Goal: Contribute content: Contribute content

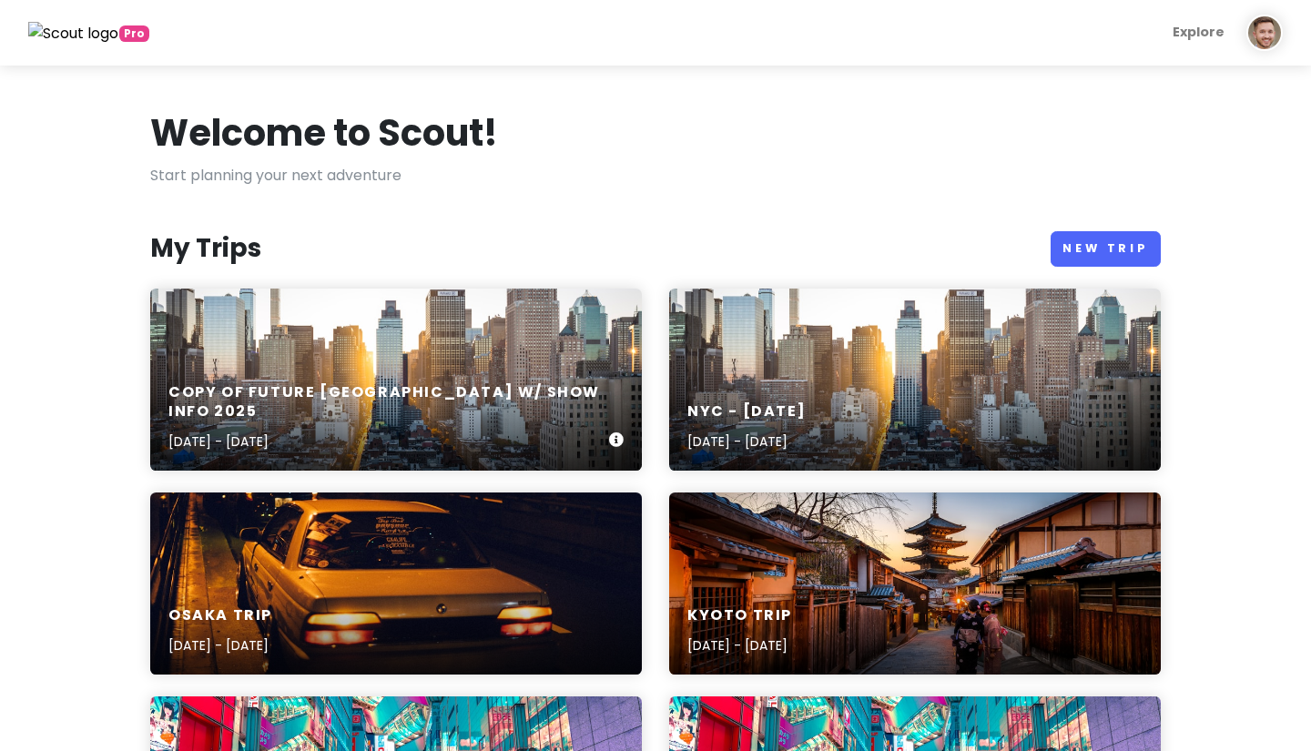
click at [433, 395] on div "Copy of Future [GEOGRAPHIC_DATA] w/ Show Info [DATE], 2025 - [DATE]" at bounding box center [396, 418] width 492 height 106
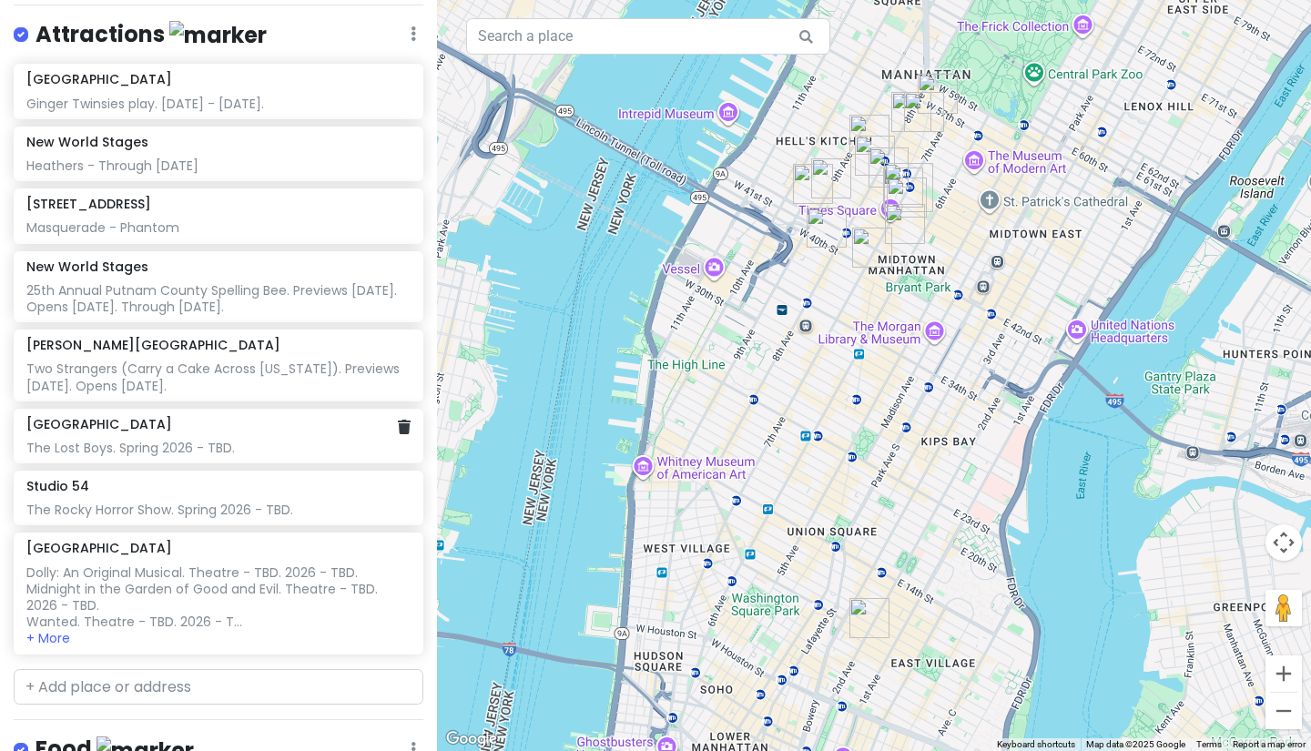
scroll to position [407, 0]
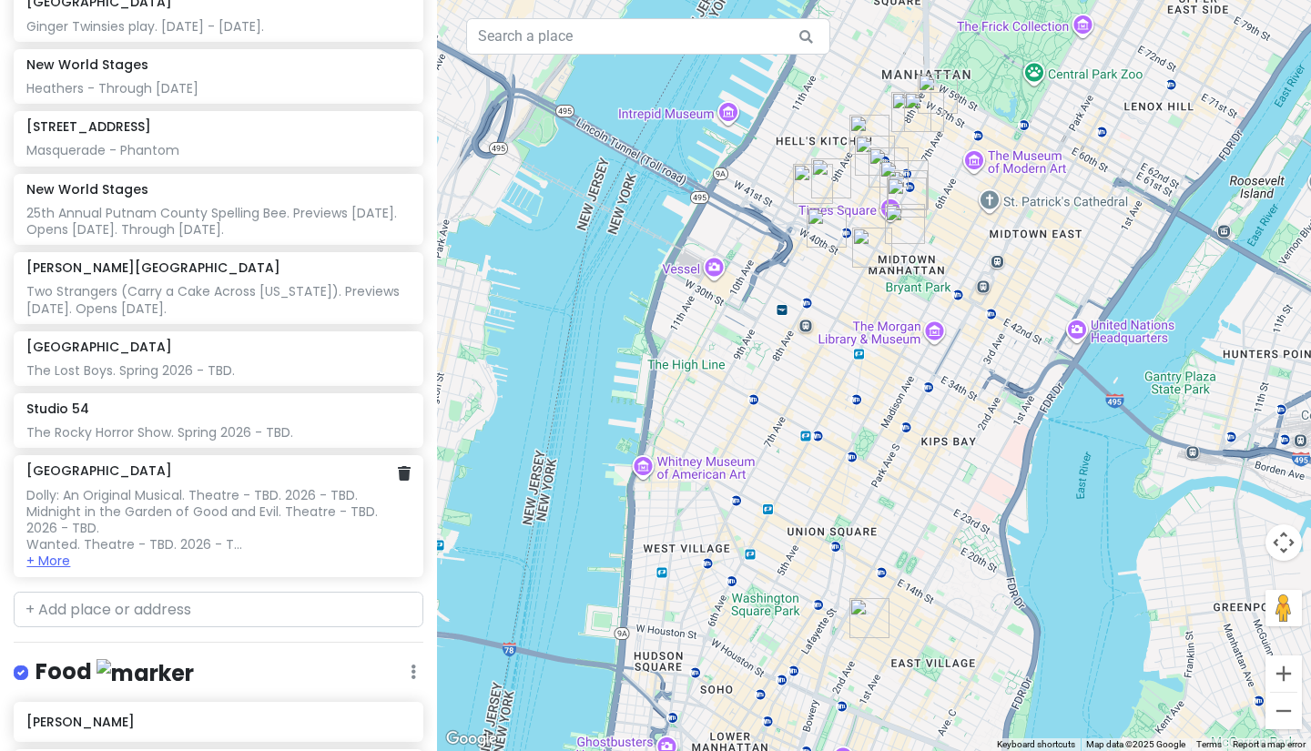
click at [66, 553] on button "+ More" at bounding box center [48, 561] width 44 height 16
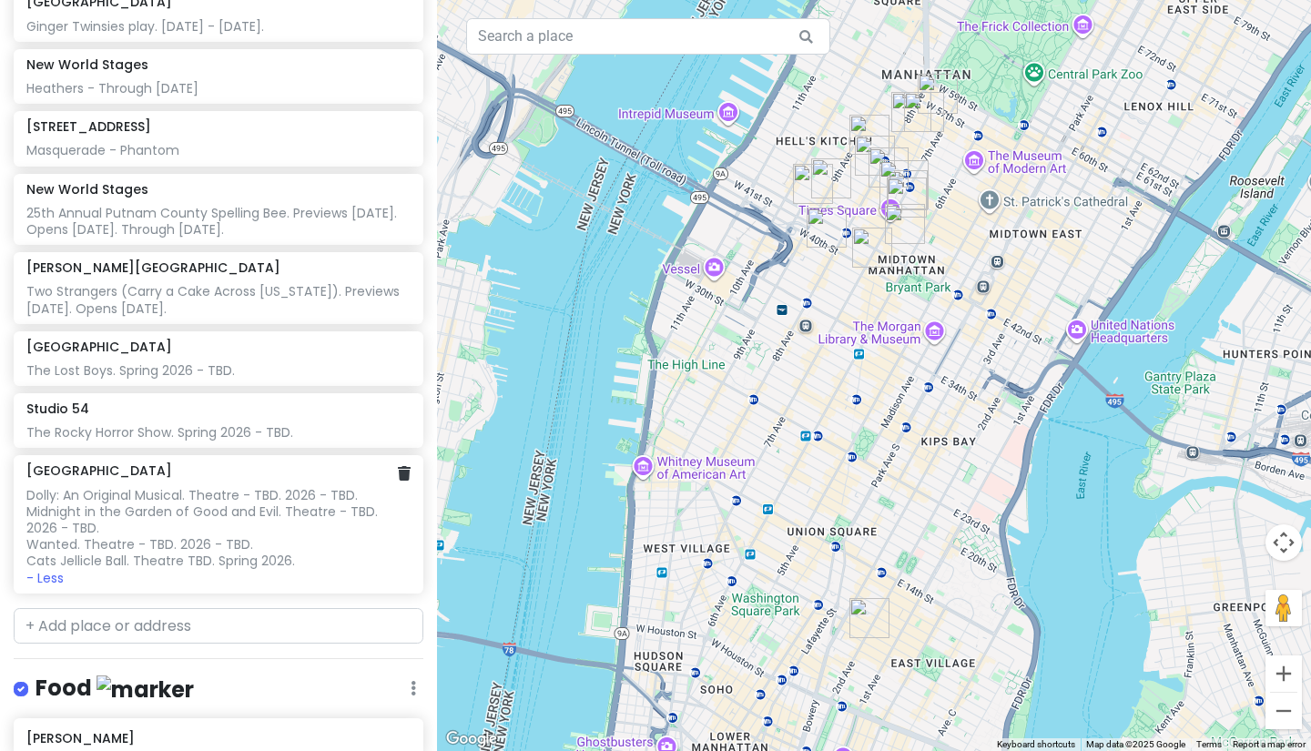
click at [190, 487] on div "Dolly: An Original Musical. Theatre - TBD. 2026 - TBD. Midnight in the Garden o…" at bounding box center [217, 528] width 383 height 83
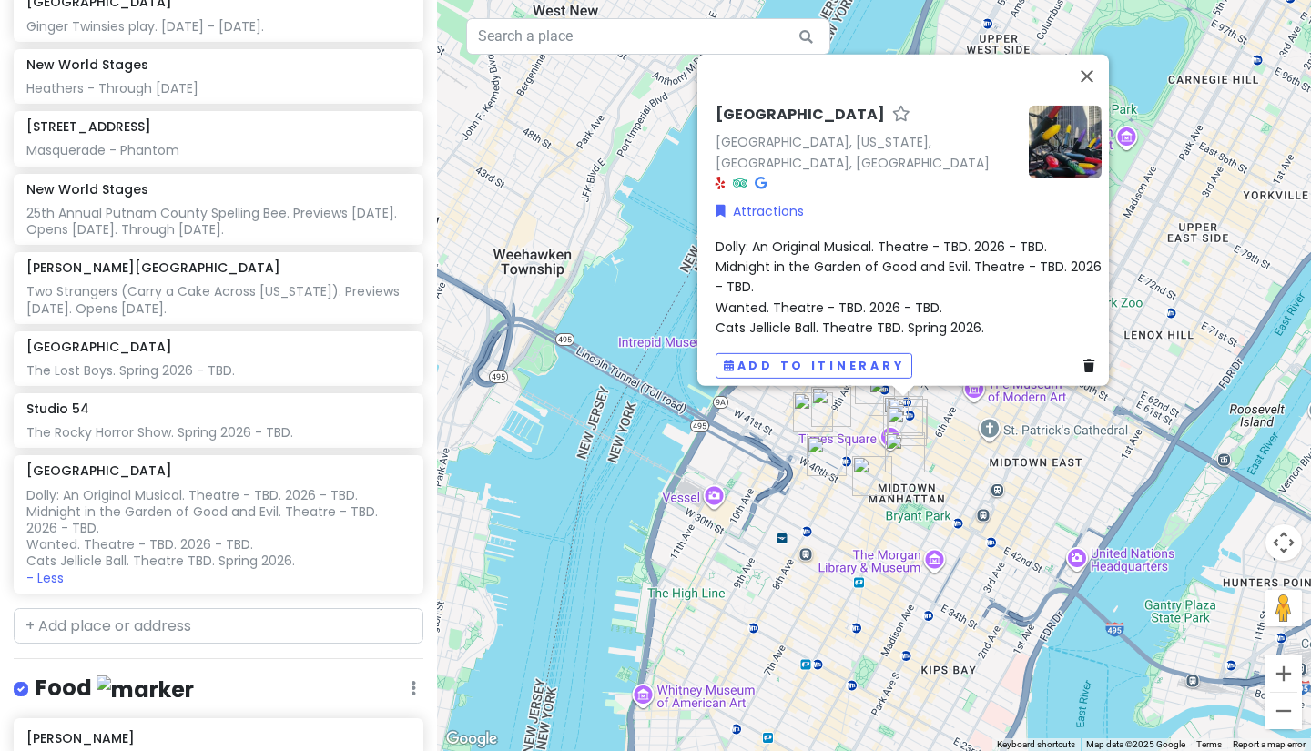
click at [876, 268] on div "Dolly: An Original Musical. Theatre - TBD. 2026 - TBD. Midnight in the Garden o…" at bounding box center [909, 287] width 386 height 102
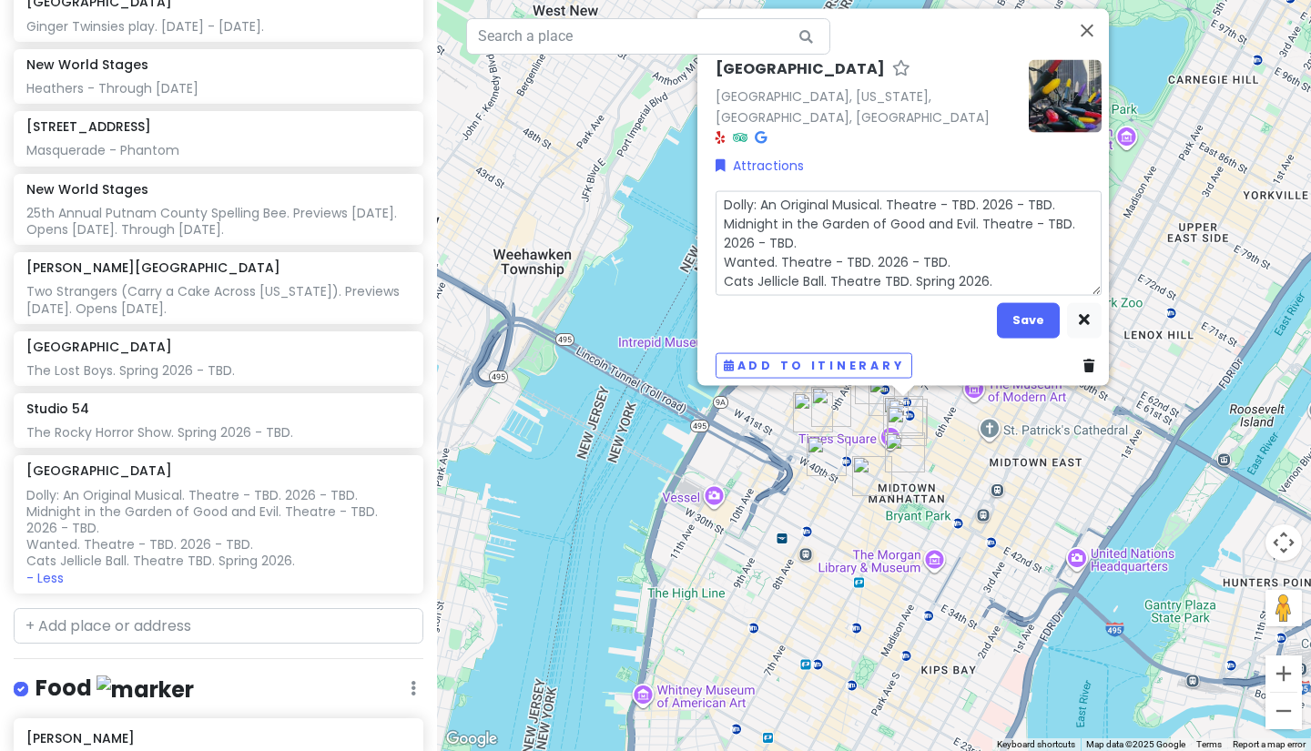
type textarea "x"
type textarea "SDolly: An Original Musical. Theatre - TBD. 2026 - TBD. Midnight in the Garden …"
type textarea "x"
type textarea "ScDolly: An Original Musical. Theatre - TBD. 2026 - TBD. Midnight in the Garden…"
type textarea "x"
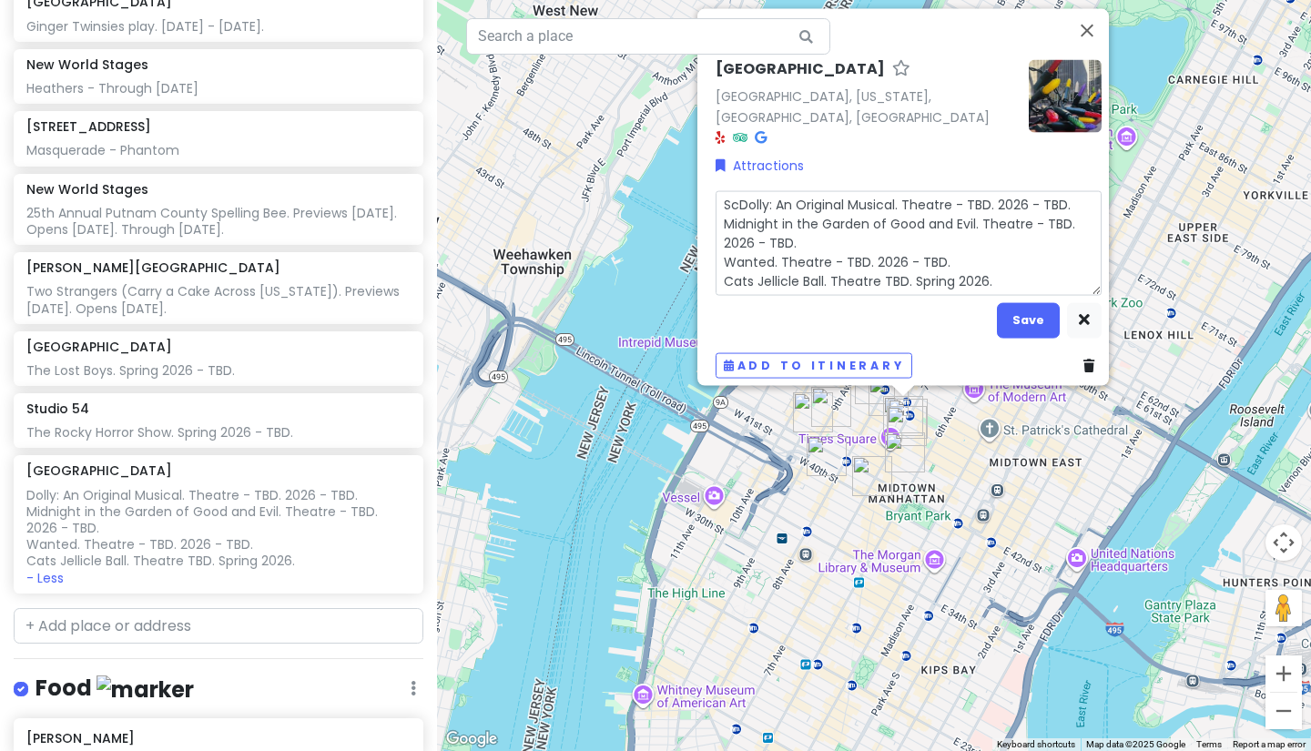
type textarea "SchDolly: An Original Musical. Theatre - TBD. 2026 - TBD. Midnight in the Garde…"
type textarea "x"
type textarea "SchmDolly: An Original Musical. Theatre - TBD. 2026 - TBD. Midnight in the Gard…"
type textarea "x"
type textarea "SchmiDolly: An Original Musical. Theatre - TBD. 2026 - TBD. Midnight in the Gar…"
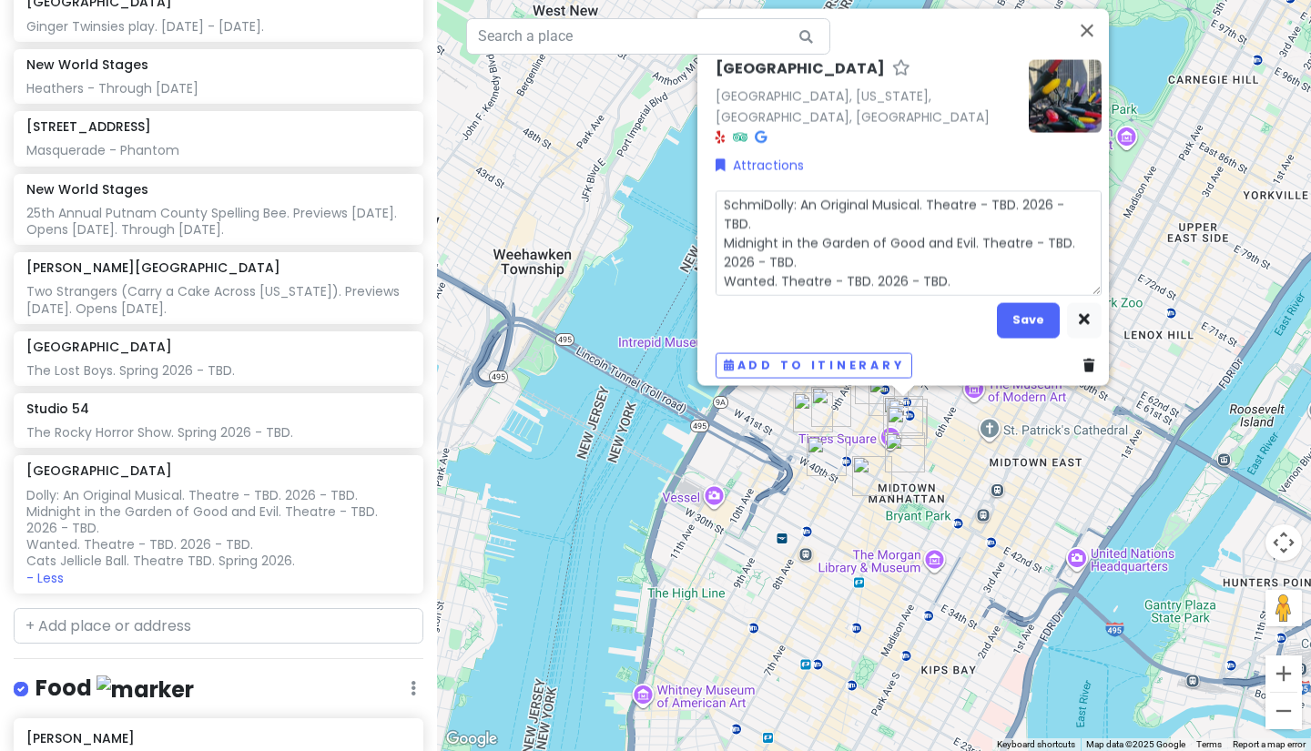
type textarea "x"
type textarea "SchmigDolly: An Original Musical. Theatre - TBD. 2026 - TBD. Midnight in the Ga…"
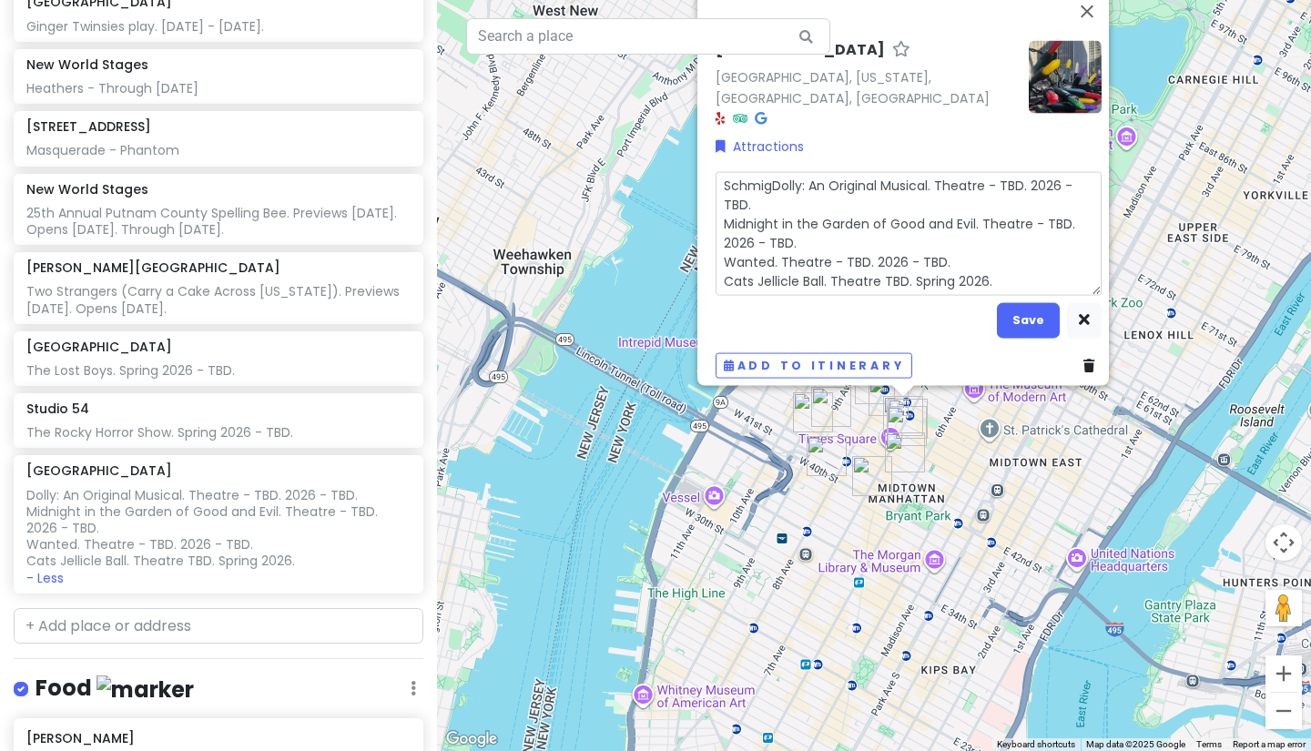
type textarea "x"
type textarea "SchmigaDolly: An Original Musical. Theatre - TBD. 2026 - TBD. Midnight in the G…"
type textarea "x"
type textarea "SchmigadDolly: An Original Musical. Theatre - TBD. 2026 - TBD. Midnight in the …"
type textarea "x"
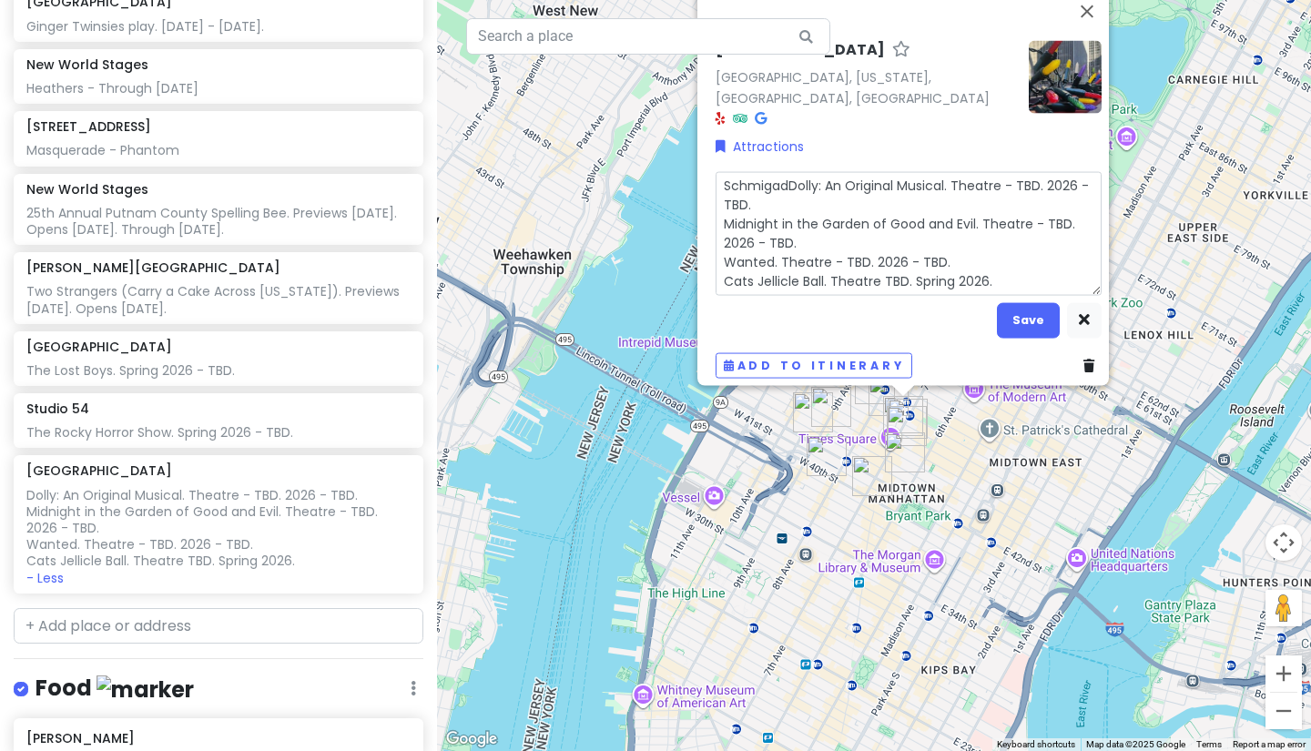
type textarea "SchmigadoDolly: An Original Musical. Theatre - TBD. 2026 - TBD. Midnight in the…"
type textarea "x"
type textarea "SchmigadooDolly: An Original Musical. Theatre - TBD. 2026 - TBD. Midnight in th…"
type textarea "x"
type textarea "SchmigadoonDolly: An Original Musical. Theatre - TBD. 2026 - TBD. Midnight in t…"
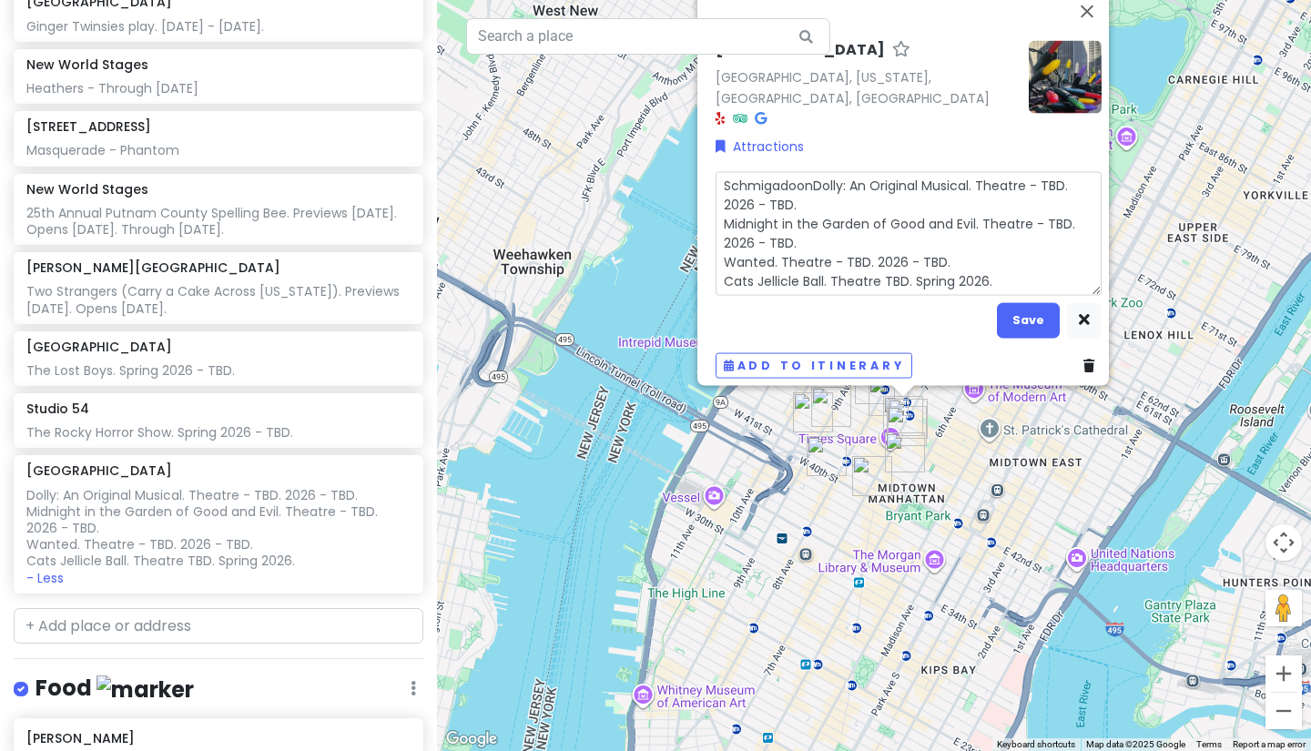
type textarea "x"
type textarea "Schmigadoon.Dolly: An Original Musical. Theatre - TBD. 2026 - TBD. Midnight in …"
type textarea "x"
type textarea "Schmigadoon. Dolly: An Original Musical. Theatre - TBD. 2026 - TBD. Midnight in…"
type textarea "x"
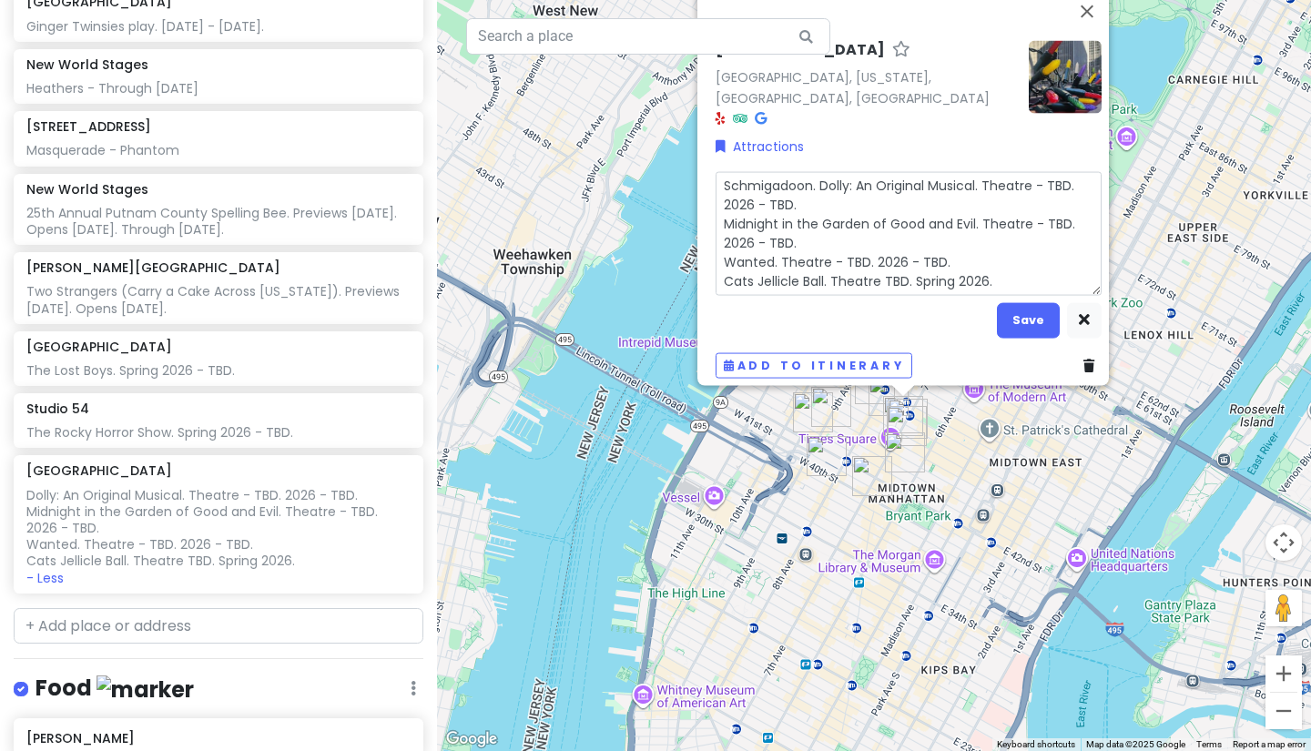
type textarea "Schmigadoon. TDolly: An Original Musical. Theatre - TBD. 2026 - TBD. Midnight i…"
type textarea "x"
type textarea "Schmigadoon. ThDolly: An Original Musical. Theatre - TBD. 2026 - TBD. Midnight …"
type textarea "x"
type textarea "Schmigadoon. TheDolly: An Original Musical. Theatre - TBD. 2026 - TBD. Midnight…"
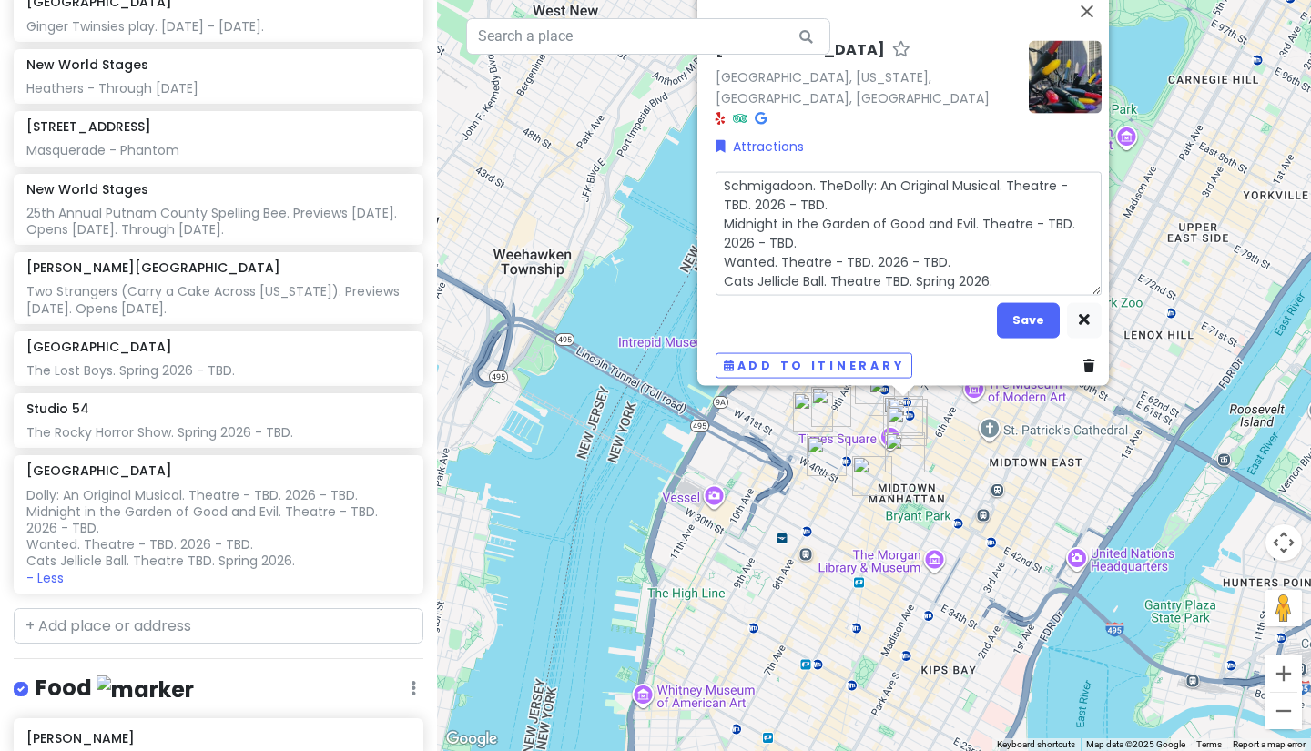
type textarea "x"
type textarea "Schmigadoon. TheaDolly: An Original Musical. Theatre - TBD. 2026 - TBD. Midnigh…"
type textarea "x"
type textarea "Schmigadoon. TheatDolly: An Original Musical. Theatre - TBD. 2026 - TBD. Midnig…"
type textarea "x"
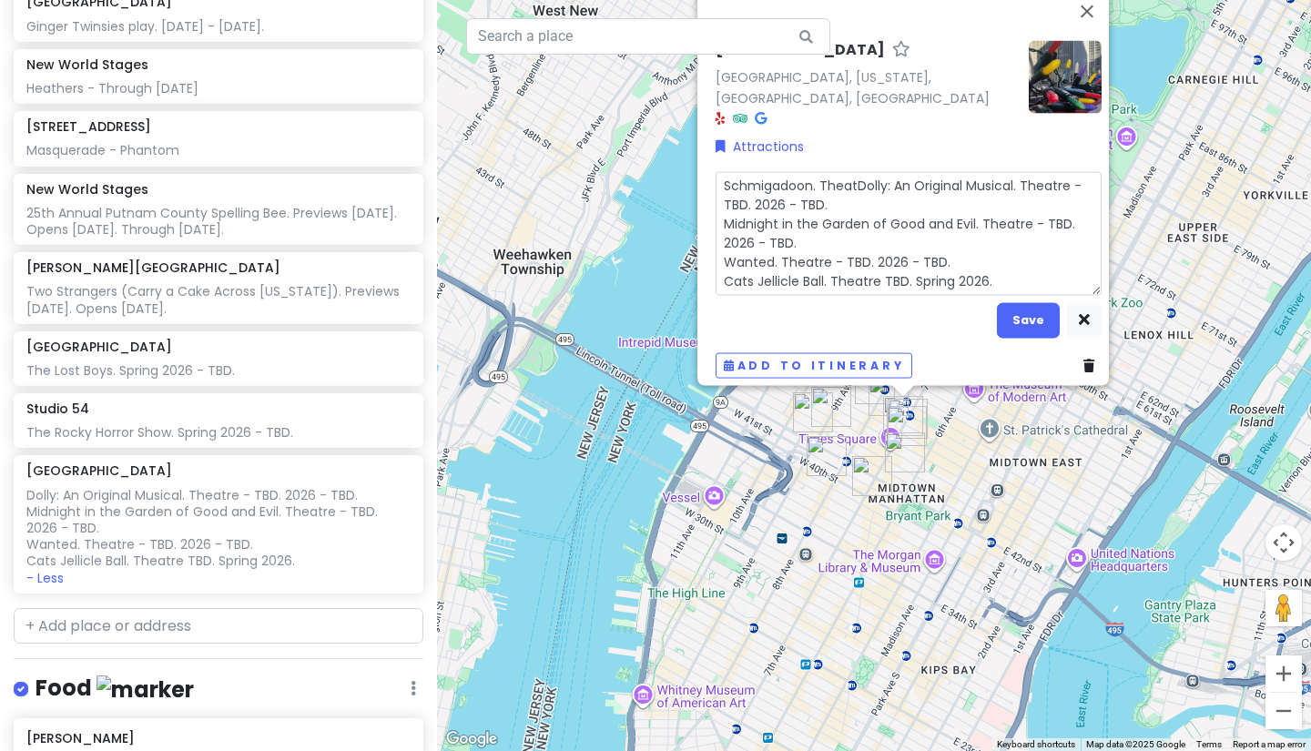
type textarea "Schmigadoon. TheatrDolly: An Original Musical. Theatre - TBD. 2026 - TBD. Midni…"
type textarea "x"
type textarea "Schmigadoon. TheatreDolly: An Original Musical. Theatre - TBD. 2026 - TBD. Midn…"
type textarea "x"
type textarea "Schmigadoon. Theatre Dolly: An Original Musical. Theatre - TBD. 2026 - TBD. Mid…"
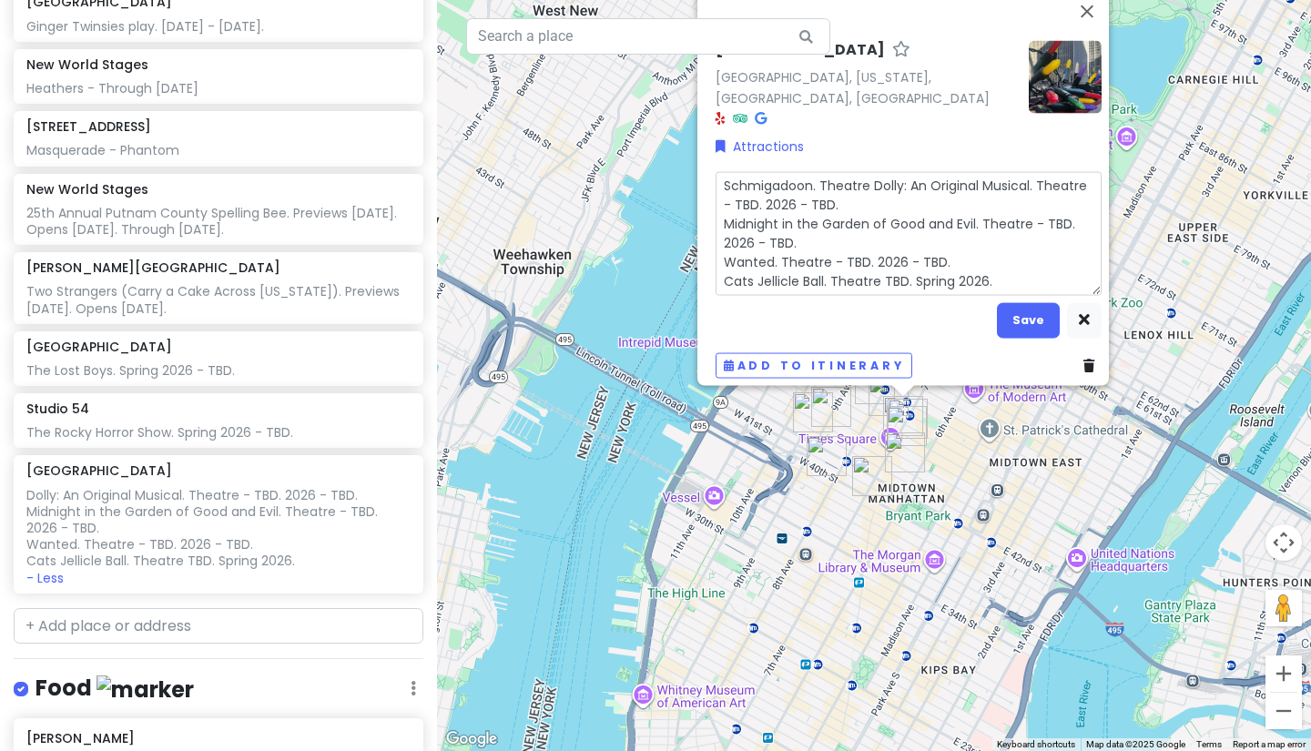
type textarea "x"
type textarea "Schmigadoon. Theatre -Dolly: An Original Musical. Theatre - TBD. 2026 - TBD. Mi…"
type textarea "x"
type textarea "Schmigadoon. Theatre - Dolly: An Original Musical. Theatre - TBD. 2026 - TBD. M…"
type textarea "x"
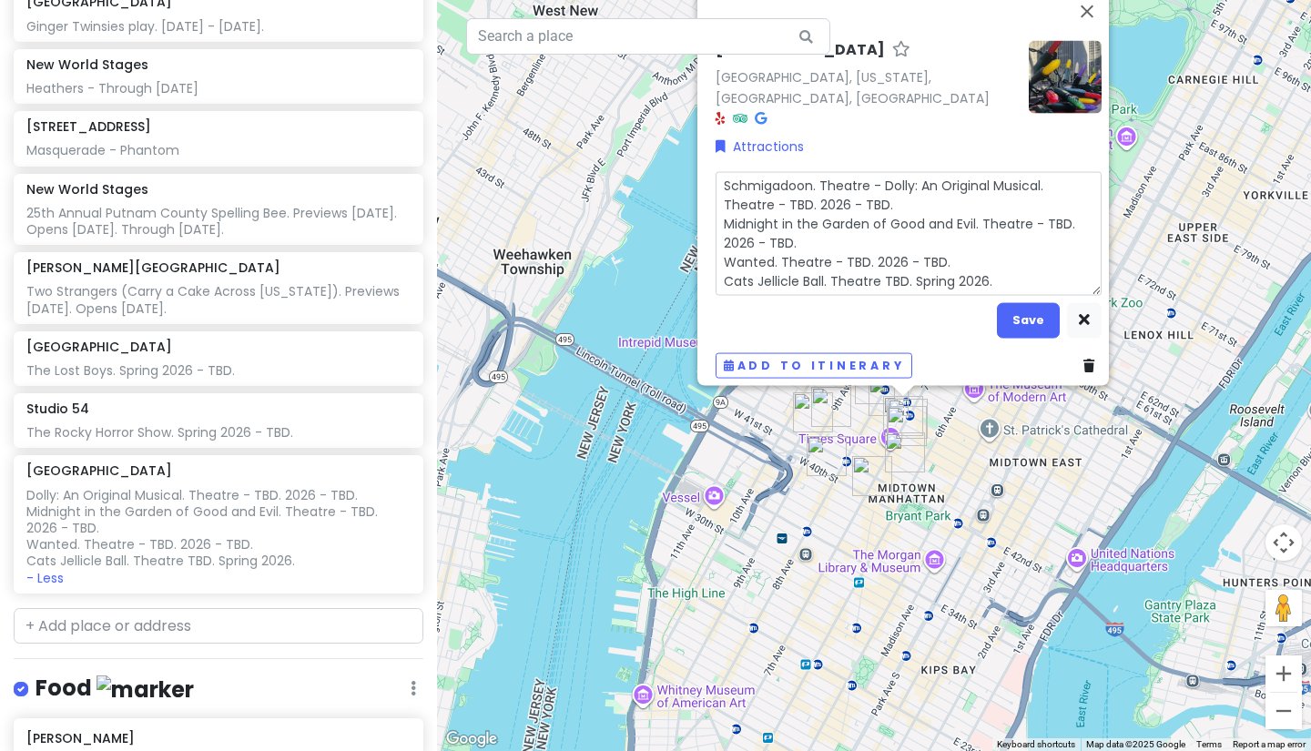
type textarea "Schmigadoon. Theatre - TDolly: An Original Musical. Theatre - TBD. 2026 - TBD. …"
type textarea "x"
type textarea "Schmigadoon. Theatre - TNDolly: An Original Musical. Theatre - TBD. 2026 - TBD.…"
type textarea "x"
type textarea "Schmigadoon. Theatre - TDolly: An Original Musical. Theatre - TBD. 2026 - TBD. …"
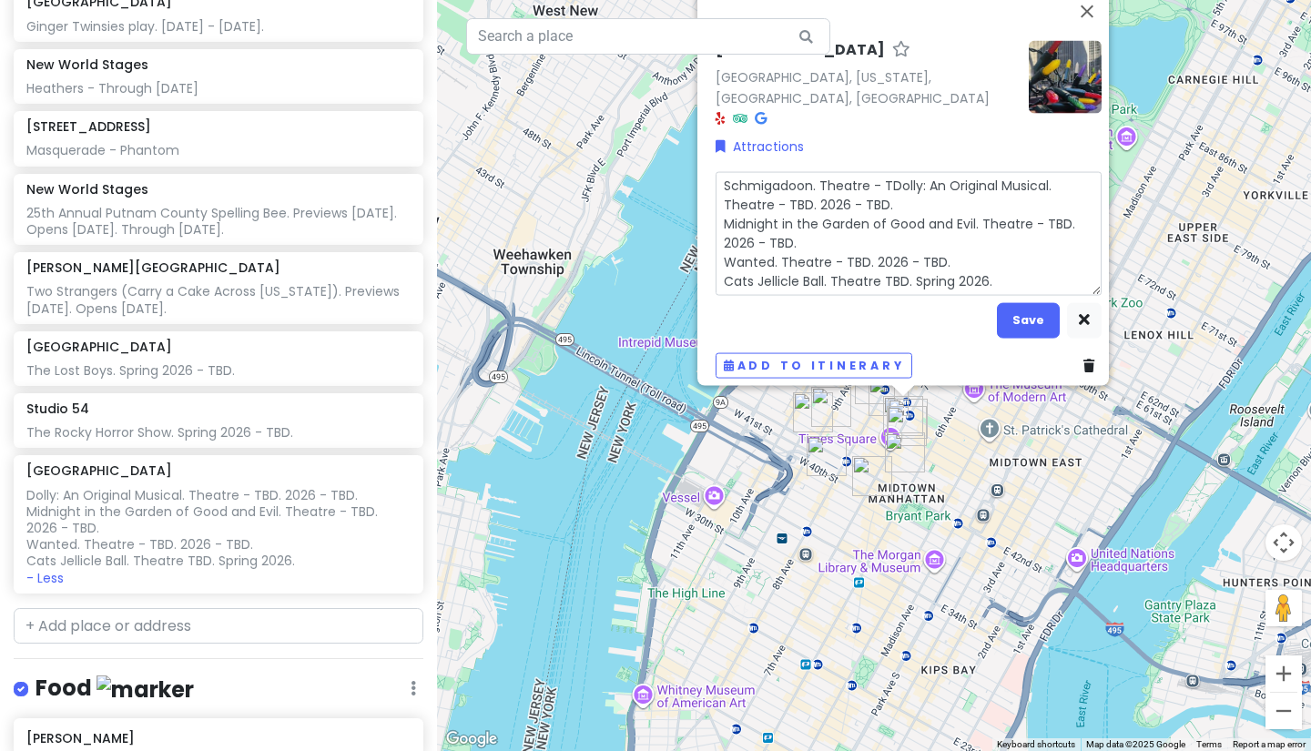
type textarea "x"
type textarea "Schmigadoon. Theatre - TBDolly: An Original Musical. Theatre - TBD. 2026 - TBD.…"
type textarea "x"
type textarea "Schmigadoon. Theatre - TBDDolly: An Original Musical. Theatre - TBD. 2026 - TBD…"
type textarea "x"
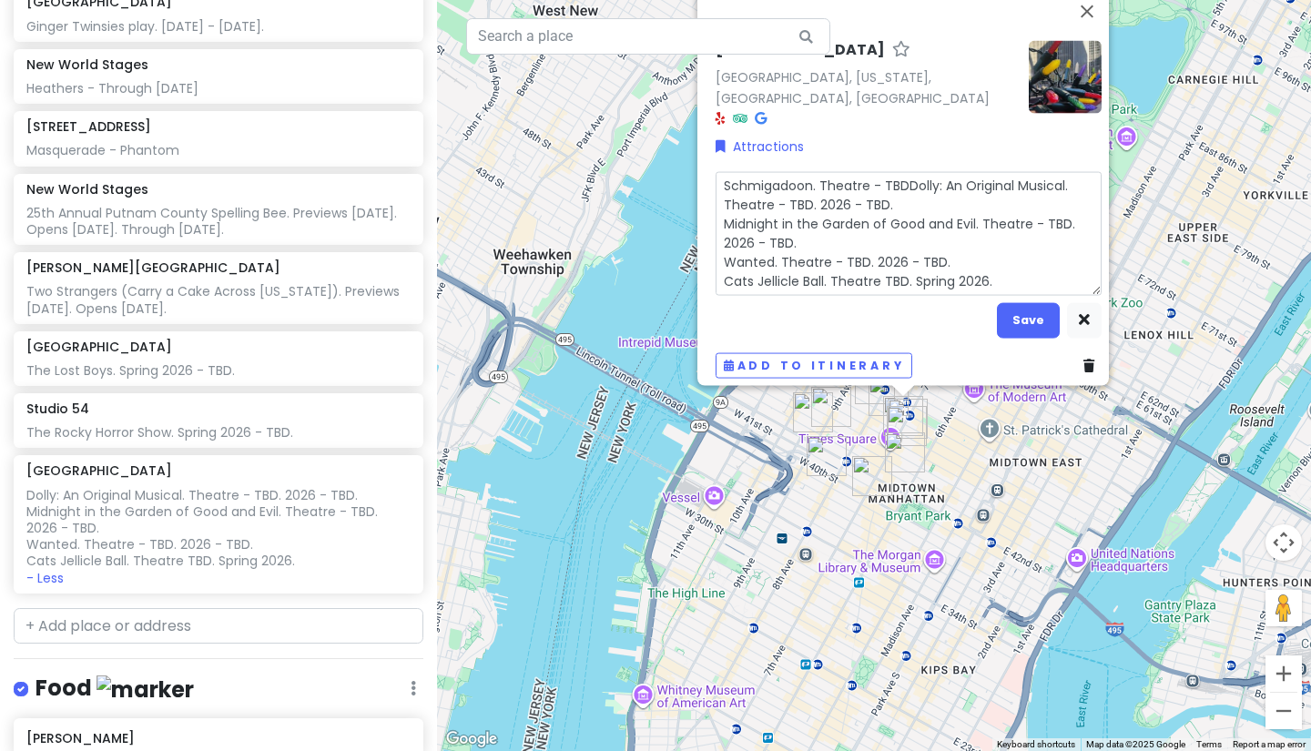
type textarea "Schmigadoon. Theatre - TBD.Dolly: An Original Musical. Theatre - TBD. 2026 - TB…"
type textarea "x"
type textarea "Schmigadoon. Theatre - TBD. Dolly: An Original Musical. Theatre - TBD. 2026 - T…"
type textarea "x"
type textarea "Schmigadoon. Theatre - TBD. ADolly: An Original Musical. Theatre - TBD. 2026 - …"
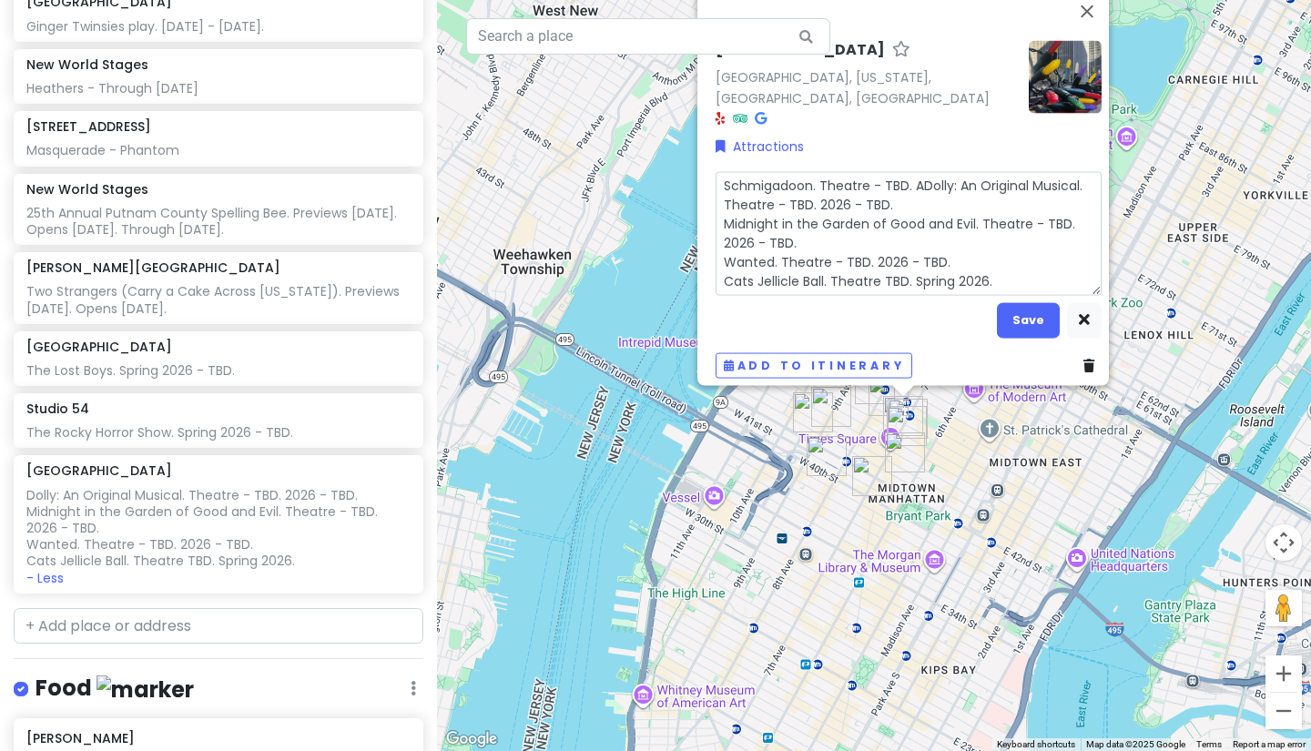
type textarea "x"
type textarea "Schmigadoon. Theatre - TBD. ApDolly: An Original Musical. Theatre - TBD. 2026 -…"
type textarea "x"
type textarea "Schmigadoon. Theatre - TBD. AprDolly: An Original Musical. Theatre - TBD. 2026 …"
type textarea "x"
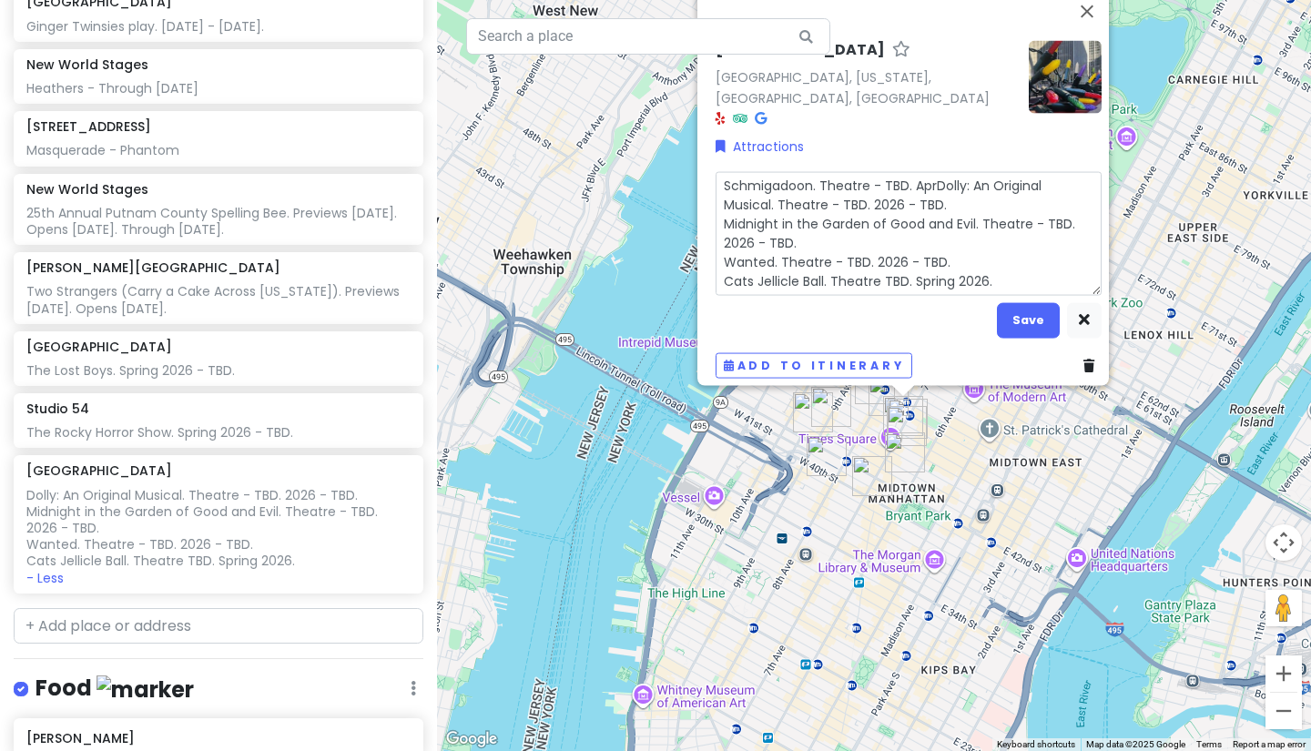
type textarea "Schmigadoon. Theatre - TBD. ApriDolly: An Original Musical. Theatre - TBD. 2026…"
type textarea "x"
type textarea "Schmigadoon. Theatre - TBD. AprilDolly: An Original Musical. Theatre - TBD. 202…"
type textarea "x"
type textarea "Schmigadoon. Theatre - TBD. April Dolly: An Original Musical. Theatre - TBD. 20…"
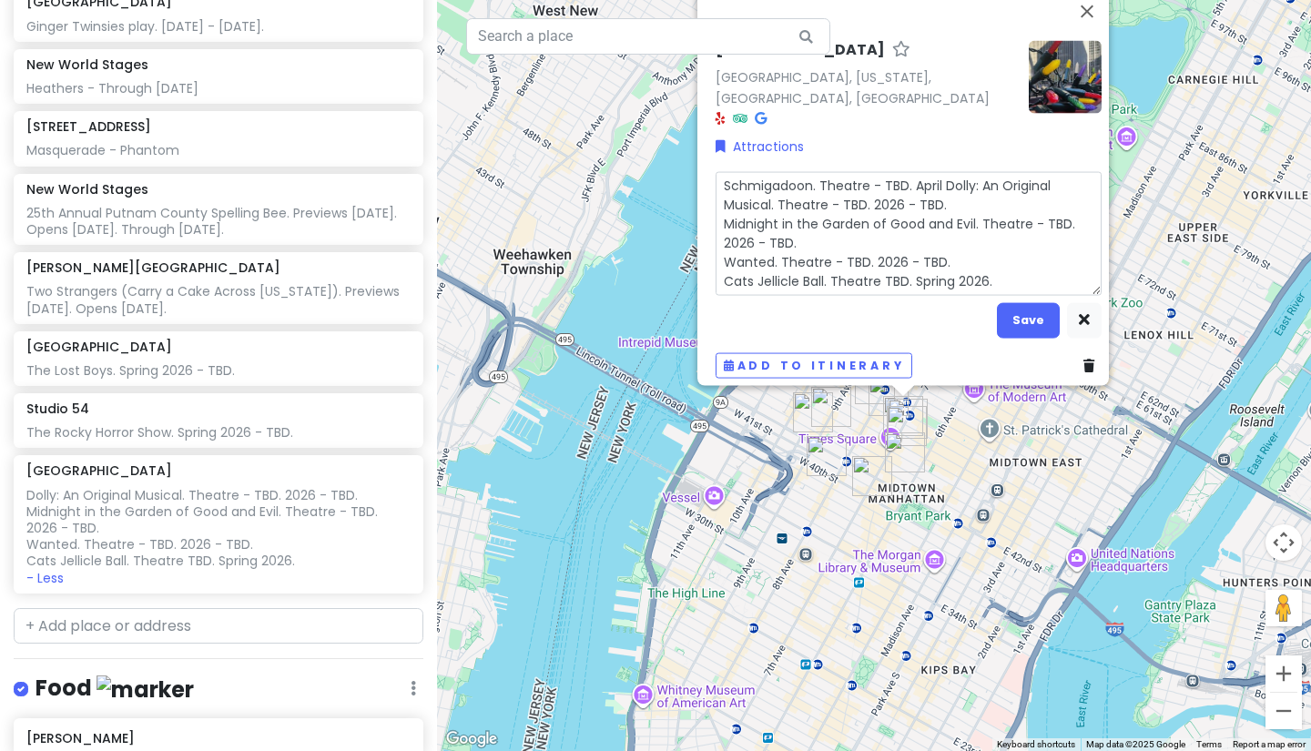
type textarea "x"
type textarea "Schmigadoon. Theatre - TBD. April 2Dolly: An Original Musical. Theatre - TBD. 2…"
type textarea "x"
type textarea "Schmigadoon. Theatre - TBD. April 20Dolly: An Original Musical. Theatre - TBD. …"
type textarea "x"
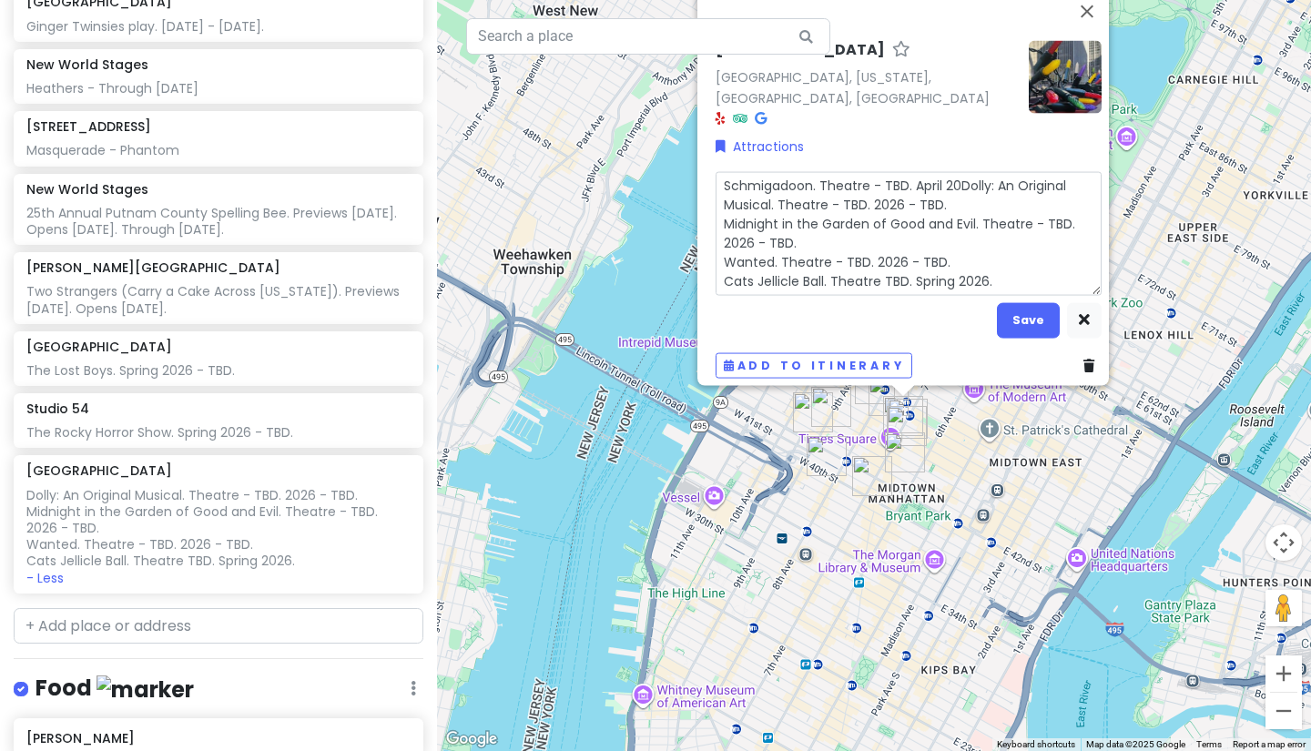
type textarea "Schmigadoon. Theatre - TBD. April 202Dolly: An Original Musical. Theatre - TBD.…"
type textarea "x"
type textarea "Schmigadoon. Theatre - TBD. April 2026Dolly: An Original Musical. Theatre - TBD…"
type textarea "x"
type textarea "Schmigadoon. Theatre - TBD. [DATE].Dolly: An Original Musical. Theatre - TBD. 2…"
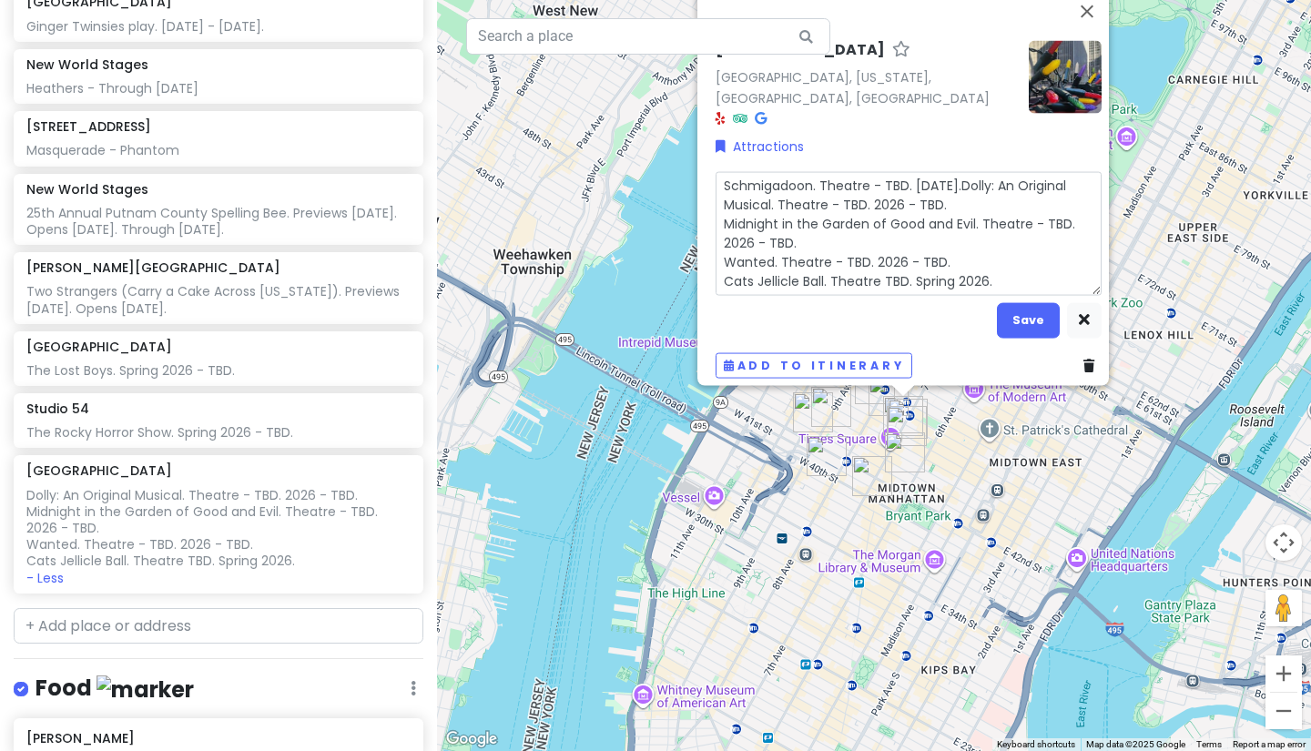
type textarea "x"
type textarea "Schmigadoon. Theatre - TBD. [DATE]. Dolly: An Original Musical. Theatre - TBD. …"
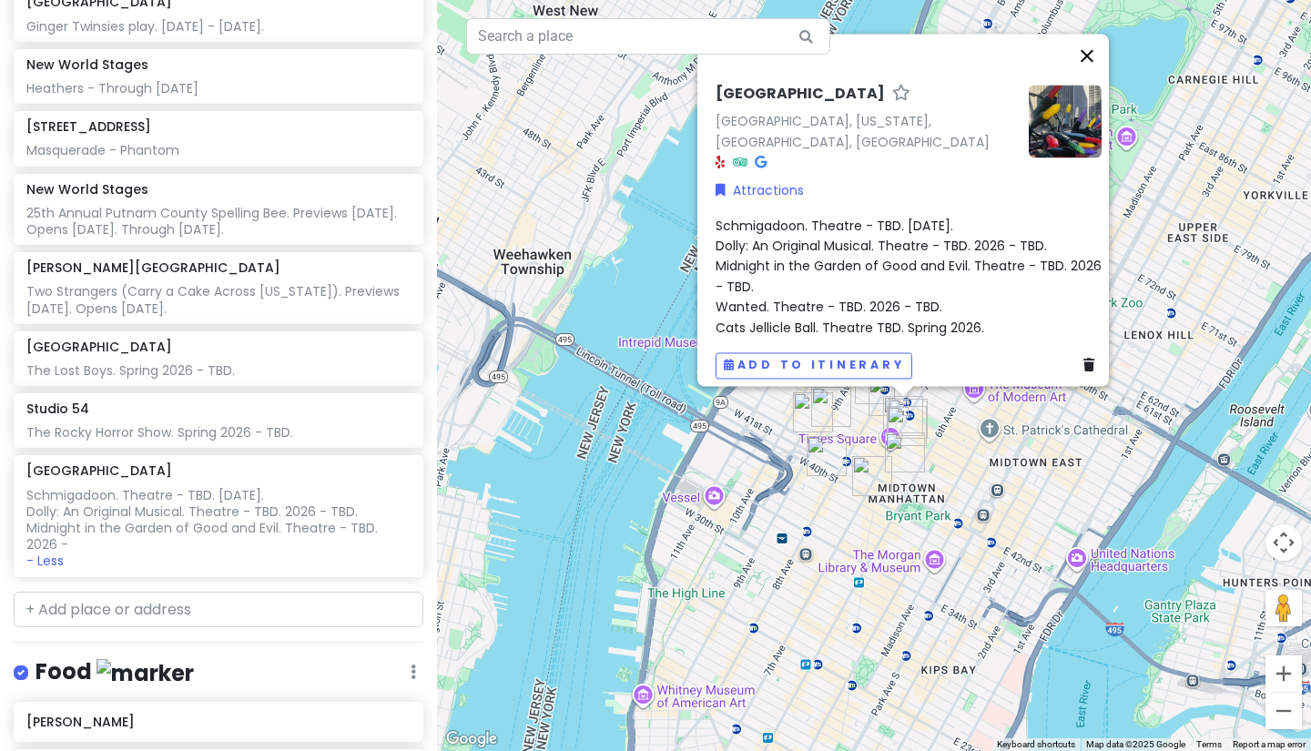
click at [1093, 70] on button "Close" at bounding box center [1087, 56] width 44 height 44
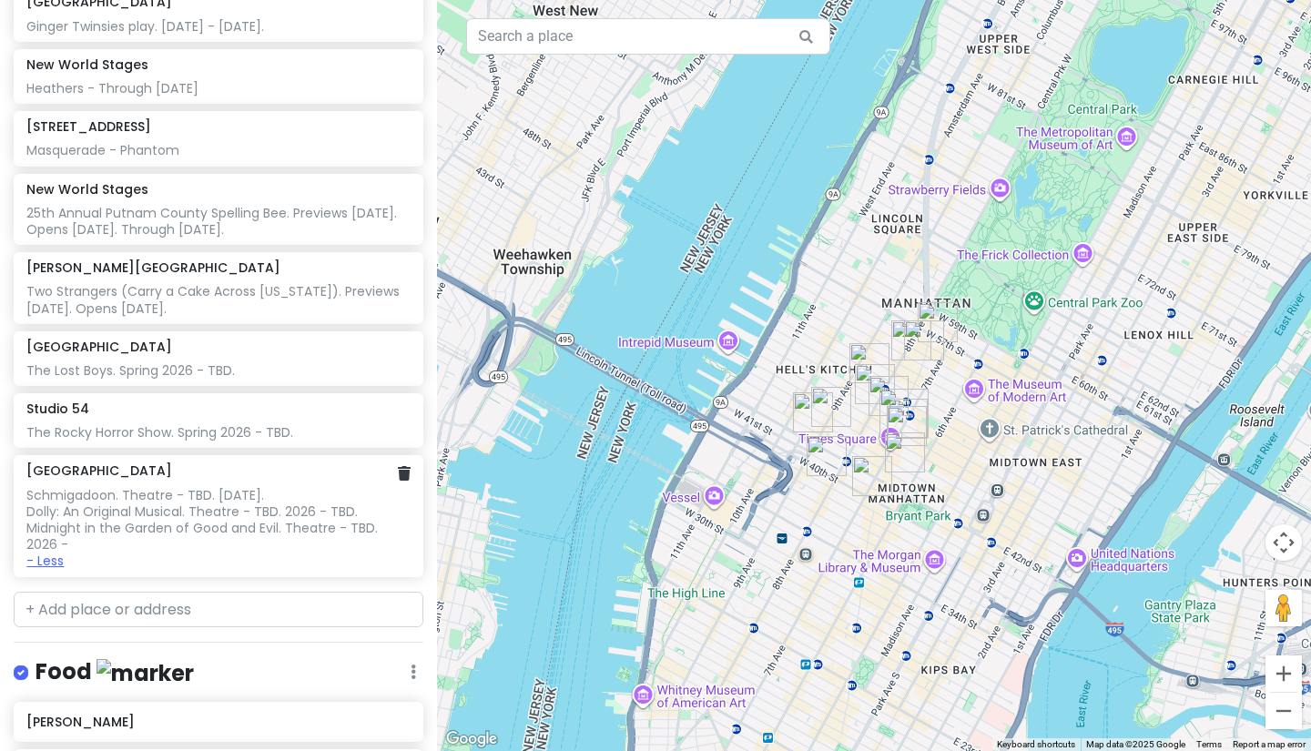
click at [62, 553] on button "- Less" at bounding box center [44, 561] width 37 height 16
click at [47, 553] on button "+ More" at bounding box center [48, 561] width 44 height 16
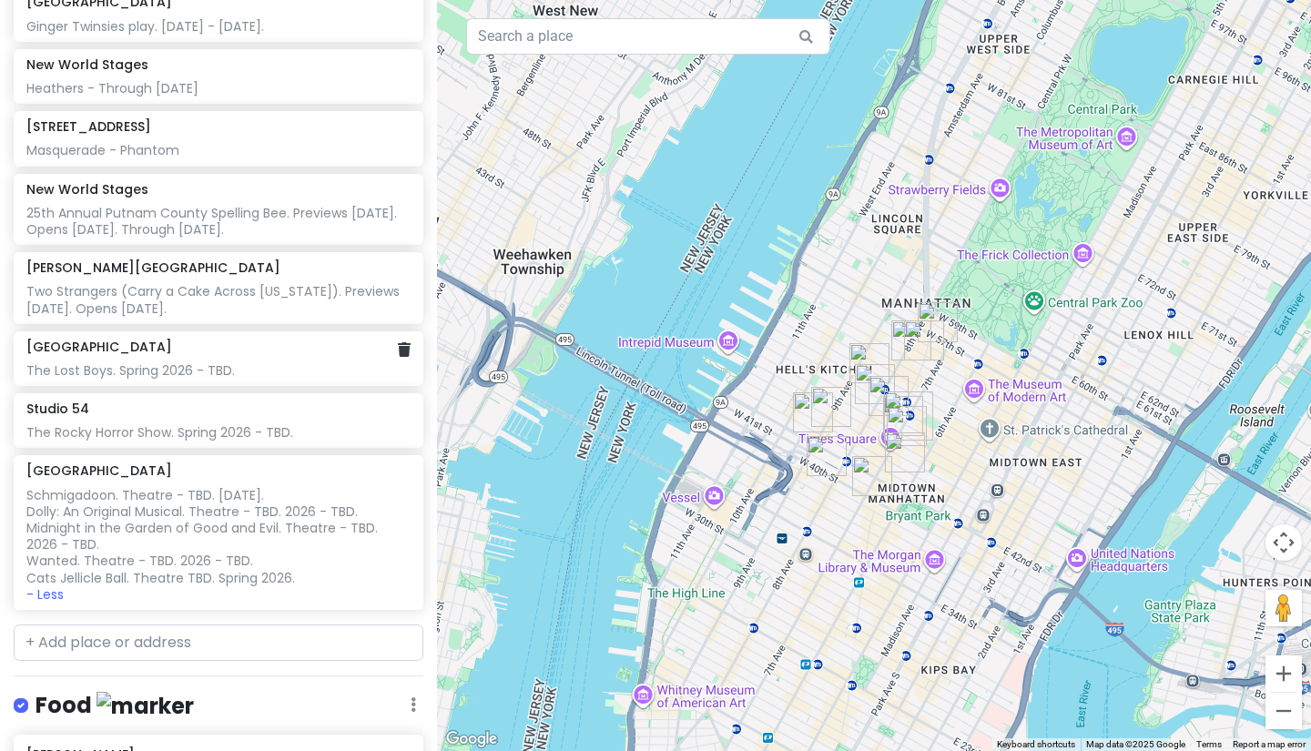
scroll to position [307, 0]
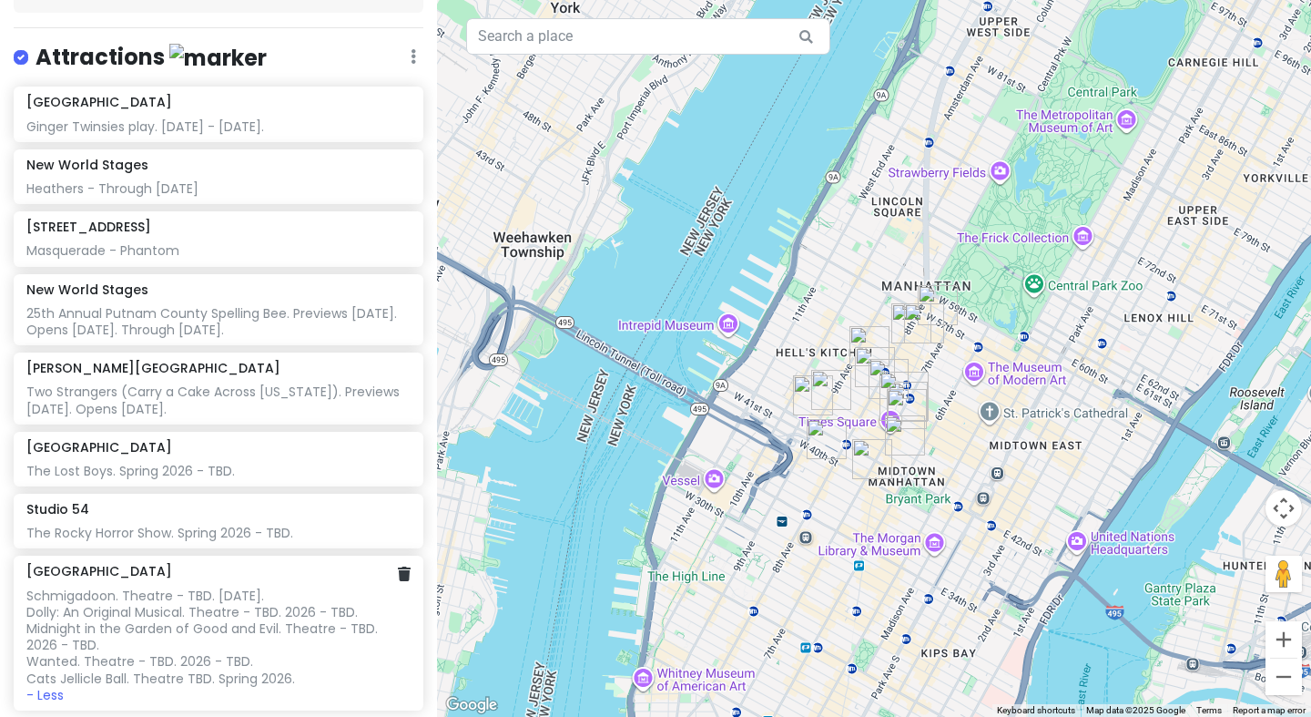
click at [194, 587] on div "Schmigadoon. Theatre - TBD. [DATE]. Dolly: An Original Musical. Theatre - TBD. …" at bounding box center [217, 636] width 383 height 99
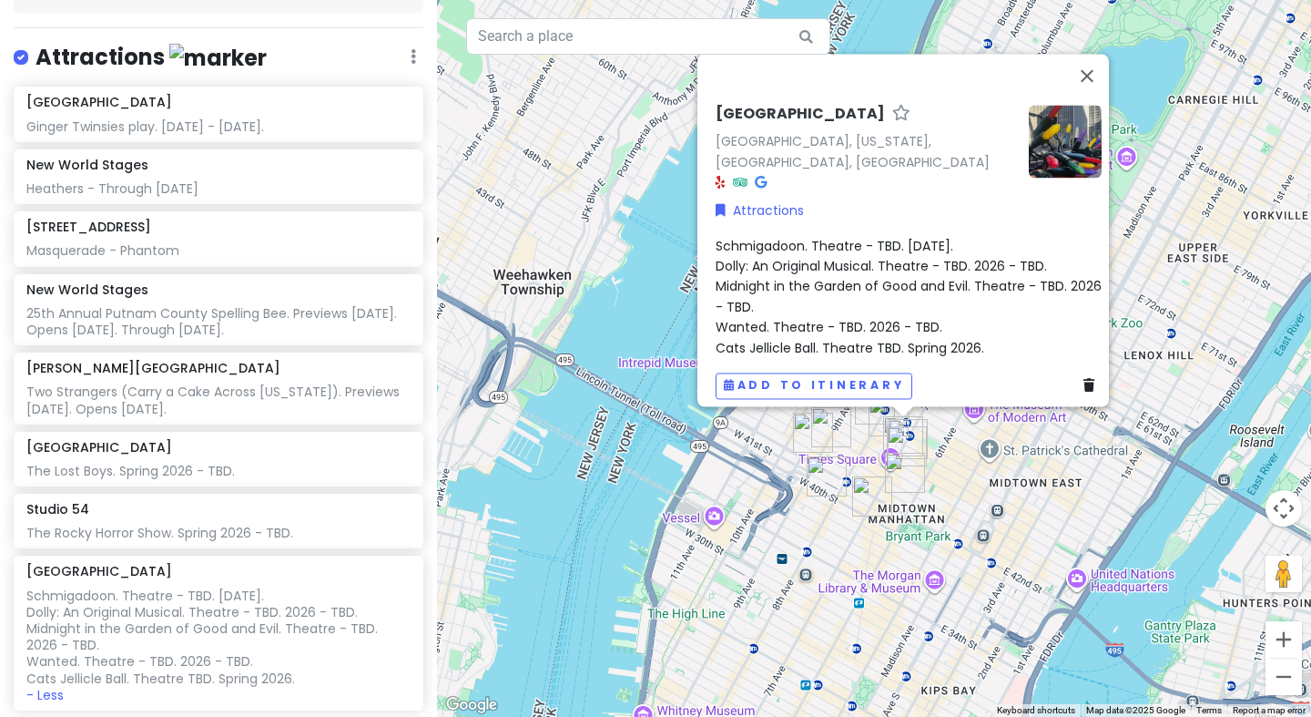
click at [949, 237] on span "Schmigadoon. Theatre - TBD. [DATE]. Dolly: An Original Musical. Theatre - TBD. …" at bounding box center [911, 297] width 390 height 120
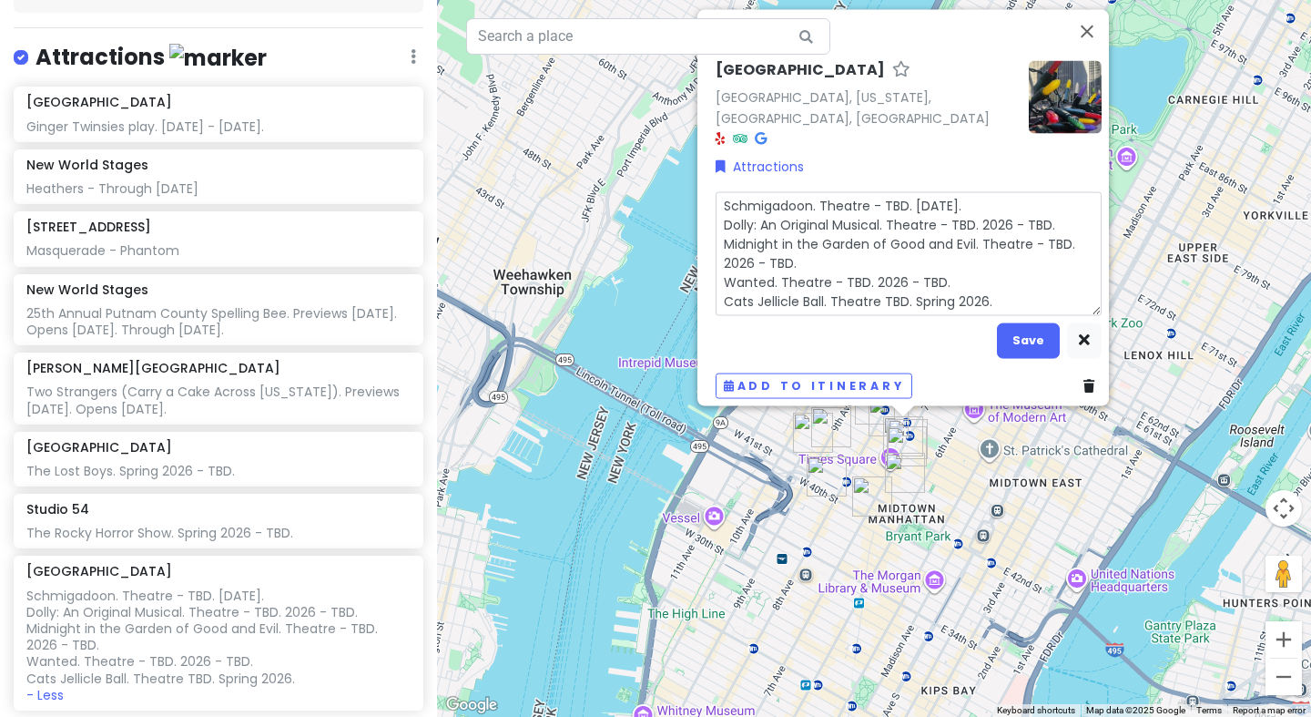
drag, startPoint x: 981, startPoint y: 198, endPoint x: 903, endPoint y: 199, distance: 77.4
click at [903, 199] on textarea "Schmigadoon. Theatre - TBD. [DATE]. Dolly: An Original Musical. Theatre - TBD. …" at bounding box center [909, 253] width 386 height 124
type textarea "x"
type textarea "Schmigadoon. Theatre - TBD. beginning [DATE] ahead of an [DATE] opening night, …"
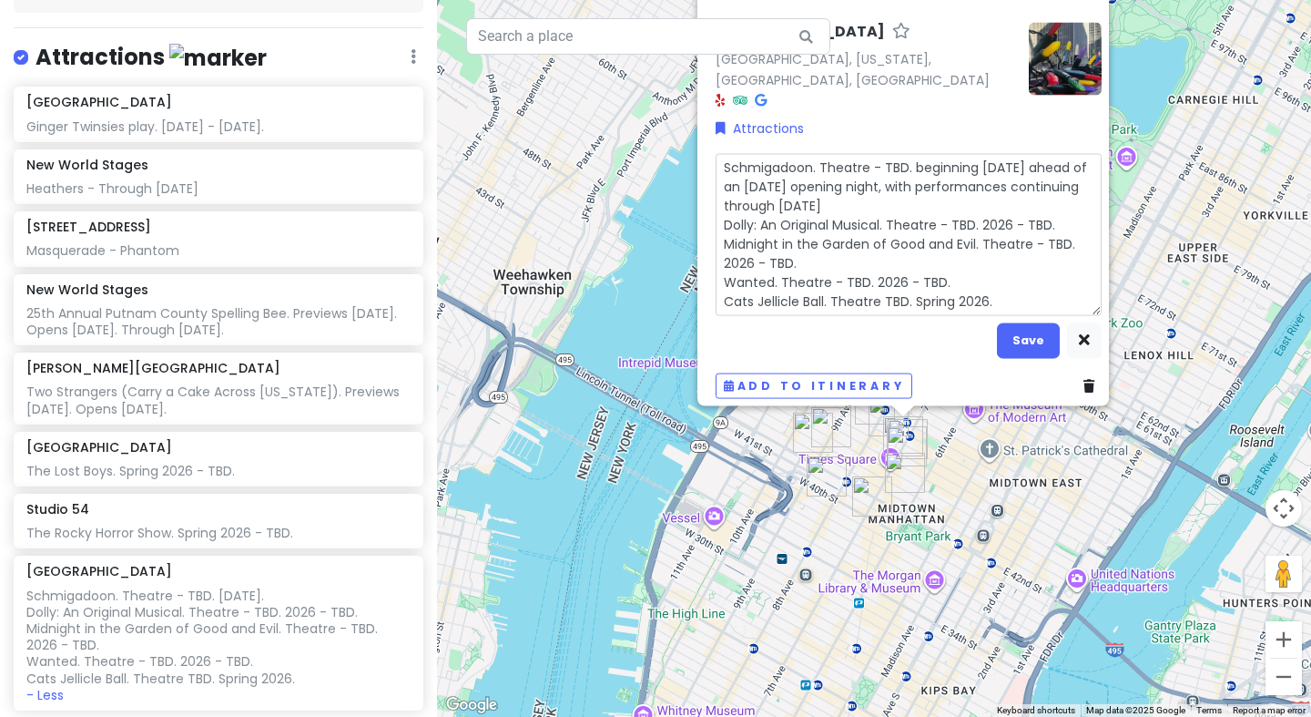
drag, startPoint x: 969, startPoint y: 154, endPoint x: 905, endPoint y: 154, distance: 63.7
click at [905, 154] on textarea "Schmigadoon. Theatre - TBD. beginning [DATE] ahead of an [DATE] opening night, …" at bounding box center [909, 234] width 386 height 162
type textarea "x"
type textarea "Schmigadoon. Theatre - TBD. P [DATE] ahead of an [DATE] opening night, with per…"
type textarea "x"
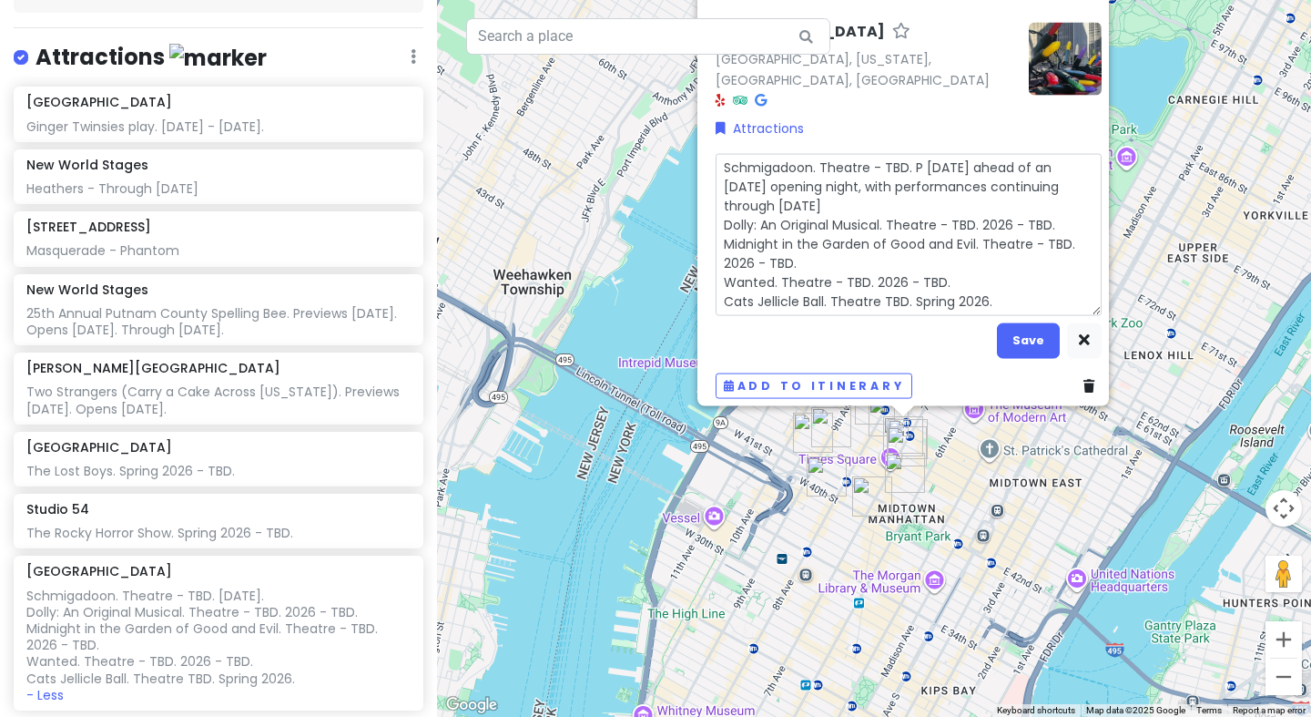
type textarea "Schmigadoon. Theatre - TBD. Pr [DATE] ahead of an [DATE] opening night, with pe…"
type textarea "x"
type textarea "Schmigadoon. Theatre - TBD. Pre [DATE] ahead of an [DATE] opening night, with p…"
type textarea "x"
type textarea "Schmigadoon. Theatre - TBD. Prev [DATE] ahead of an [DATE] opening night, with …"
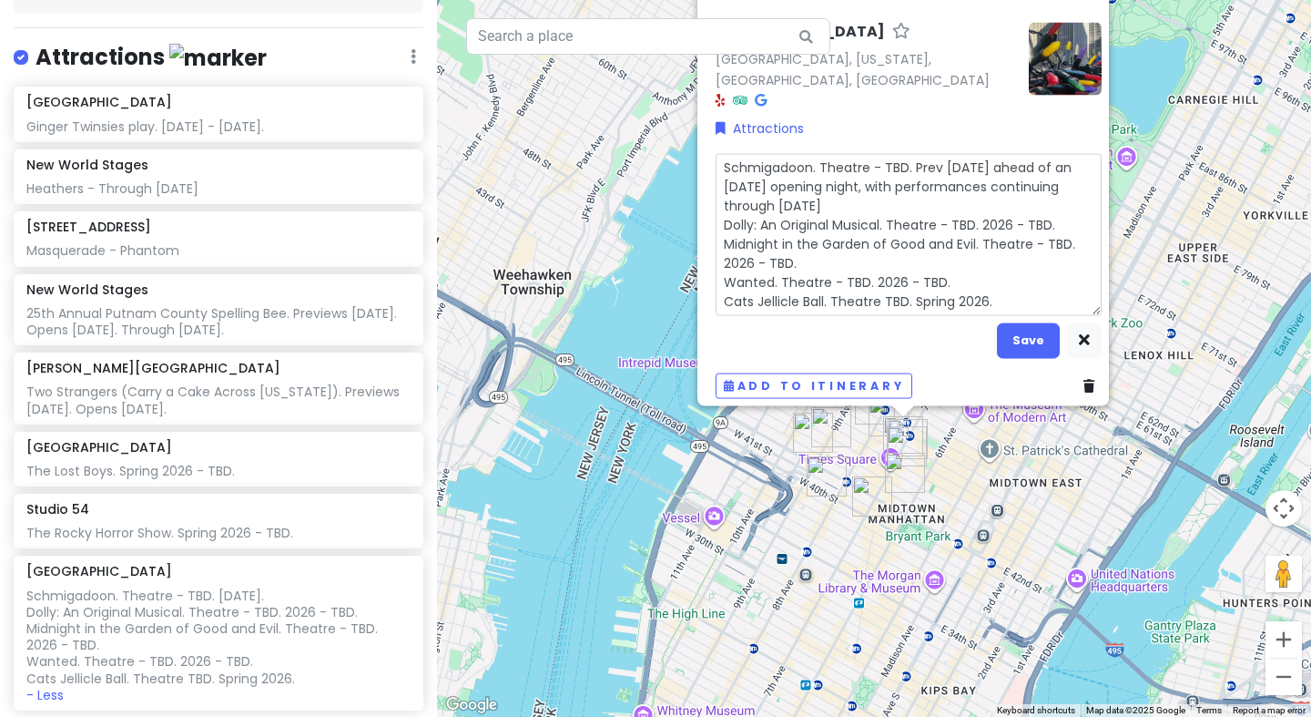
type textarea "x"
type textarea "Schmigadoon. Theatre - TBD. Previ [DATE] ahead of an [DATE] opening night, with…"
type textarea "x"
type textarea "Schmigadoon. Theatre - TBD. Previe [DATE] ahead of an [DATE] opening night, wit…"
type textarea "x"
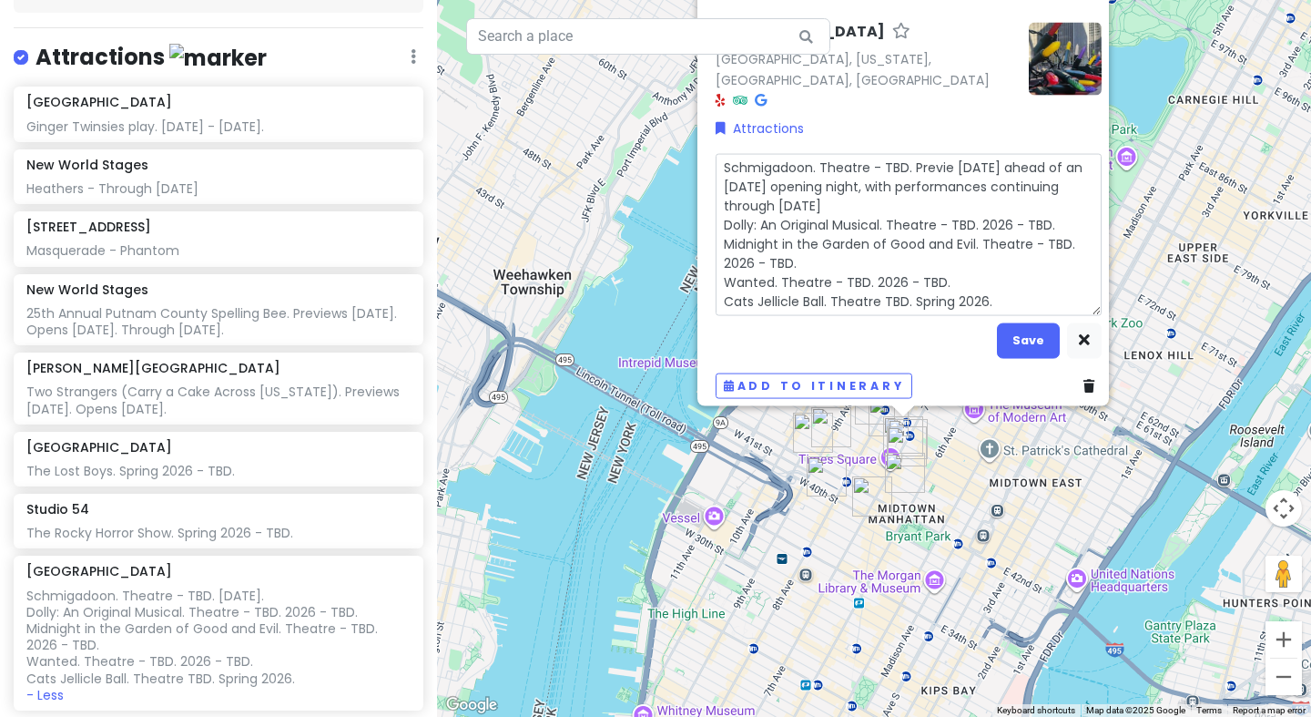
type textarea "Schmigadoon. Theatre - TBD. Preview [DATE] ahead of an [DATE] opening night, wi…"
type textarea "x"
type textarea "Schmigadoon. Theatre - TBD. Previews [DATE] ahead of an [DATE] opening night, w…"
click at [1001, 153] on textarea "Schmigadoon. Theatre - TBD. Previews [DATE] ahead of an [DATE] opening night, w…" at bounding box center [909, 234] width 386 height 162
type textarea "x"
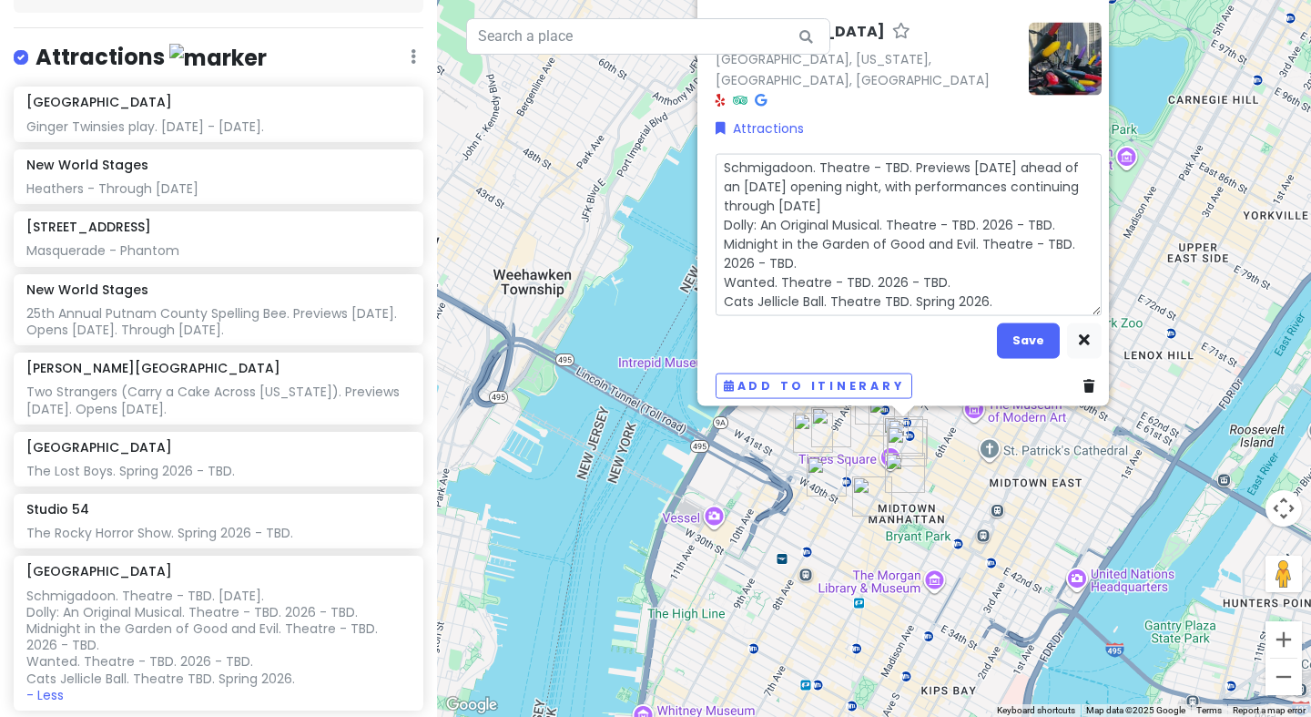
type textarea "Schmigadoon. Theatre - TBD. Previews [DATE], ahead of an [DATE] opening night, …"
type textarea "x"
type textarea "Schmigadoon. Theatre - TBD. Previews [DATE], ahead of an [DATE] opening night, …"
type textarea "x"
type textarea "Schmigadoon. Theatre - TBD. Previews [DATE], 2 ahead of an [DATE] opening night…"
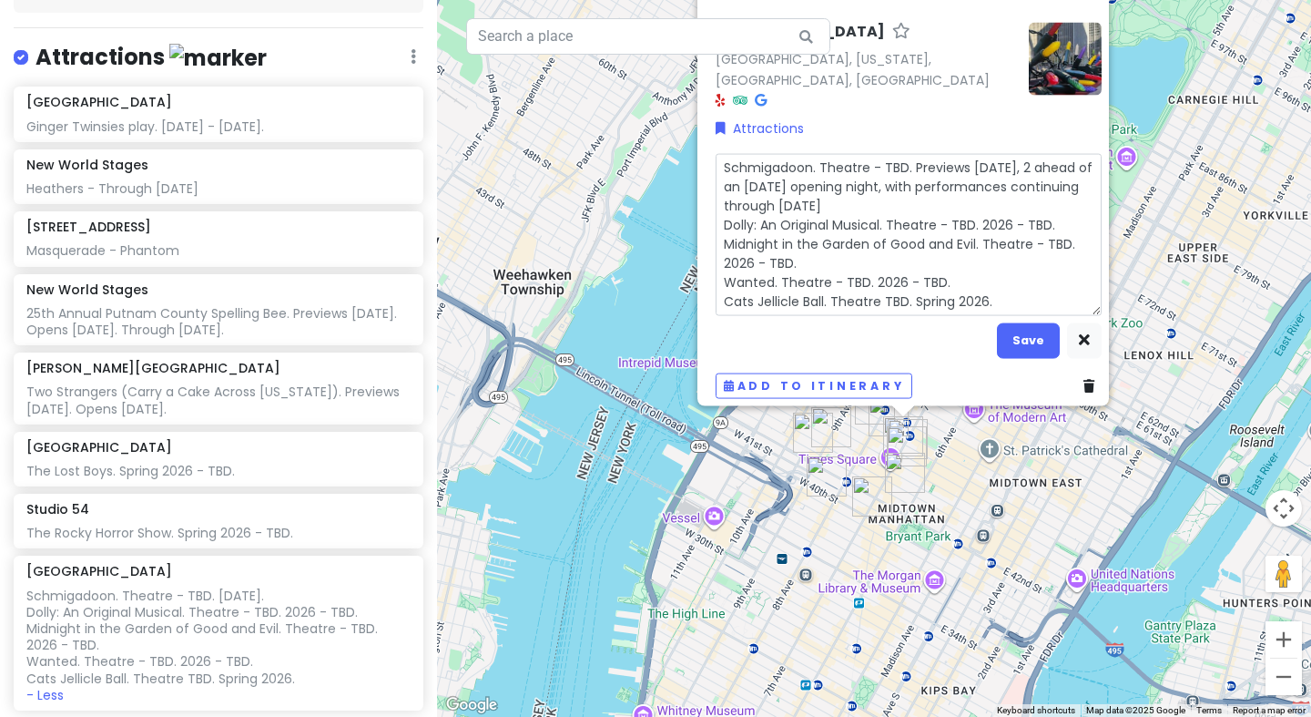
type textarea "x"
type textarea "Schmigadoon. Theatre - TBD. Previews [DATE] ahead of an [DATE] opening night, w…"
type textarea "x"
type textarea "Schmigadoon. Theatre - TBD. Previews [DATE], 202 ahead of an [DATE] opening nig…"
type textarea "x"
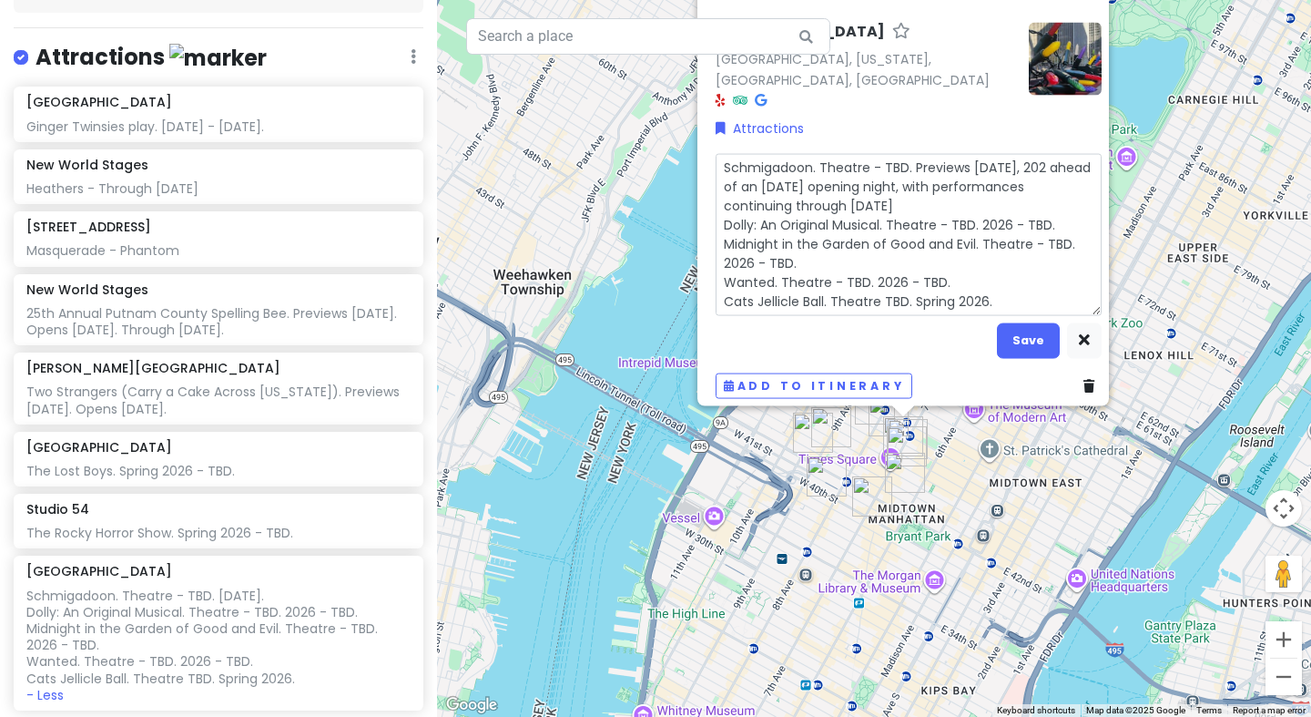
type textarea "Schmigadoon. Theatre - TBD. Previews [DATE] ahead of an [DATE] opening night, w…"
type textarea "x"
type textarea "Schmigadoon. Theatre - TBD. Previews [DATE]. ahead of an [DATE] opening night, …"
drag, startPoint x: 799, startPoint y: 178, endPoint x: 712, endPoint y: 178, distance: 86.5
click at [716, 178] on textarea "Schmigadoon. Theatre - TBD. Previews [DATE]. ahead of an [DATE] opening night, …" at bounding box center [909, 234] width 386 height 162
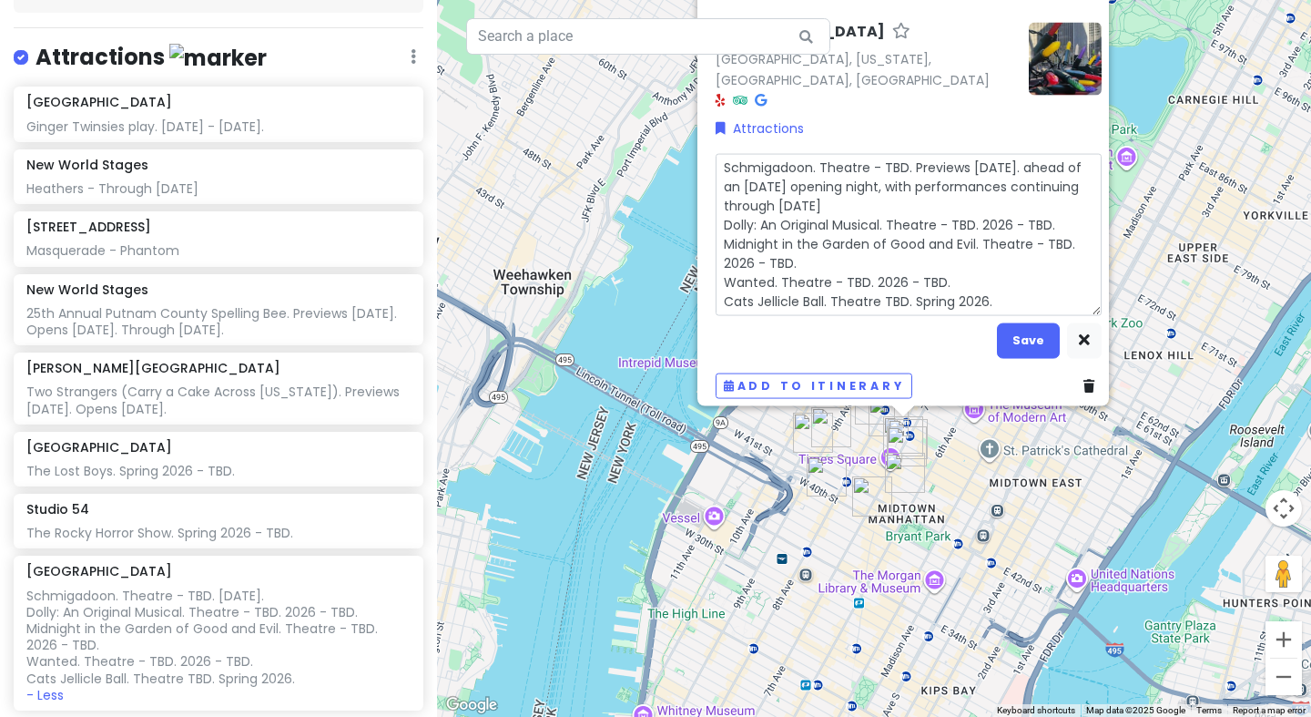
type textarea "x"
type textarea "Schmigadoon. Theatre - TBD. Previews [DATE]. [DATE] opening night, with perform…"
type textarea "x"
type textarea "Schmigadoon. Theatre - TBD. Previews [DATE]. [DATE] opening night, with perform…"
type textarea "x"
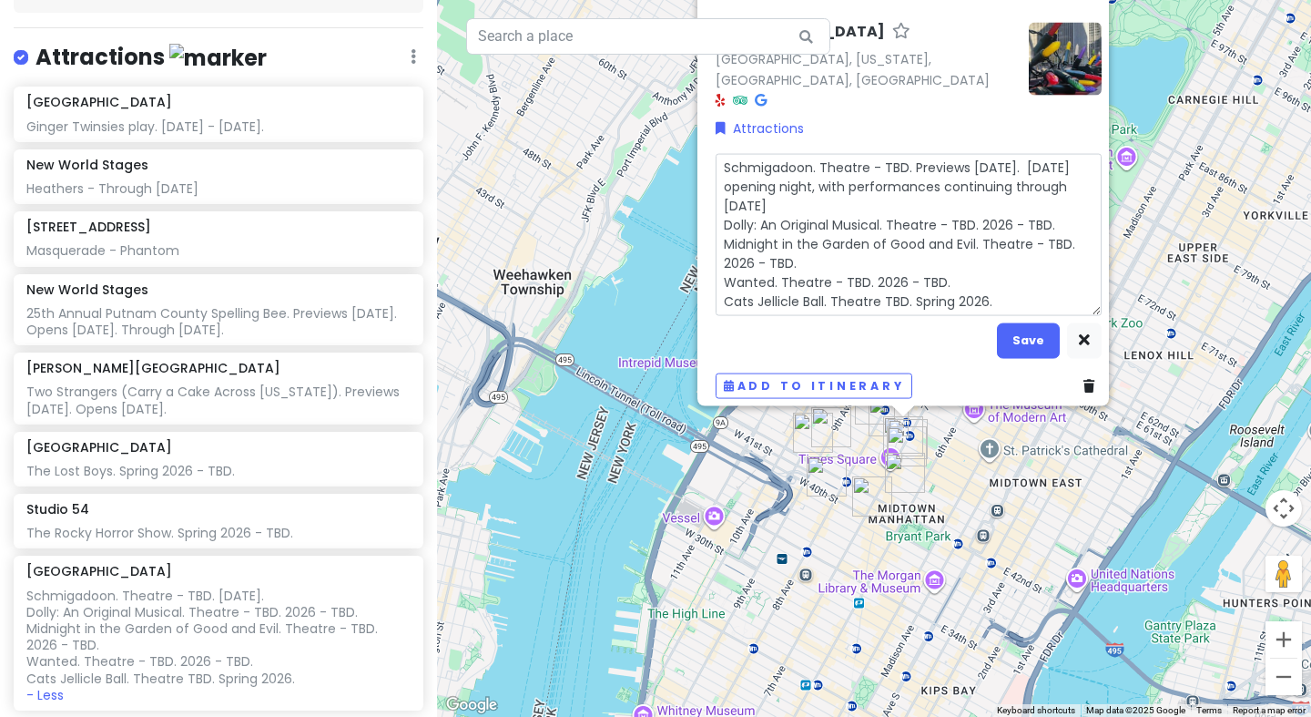
type textarea "Schmigadoon. Theatre - TBD. Previews [DATE]. OApril 20 opening night, with perf…"
type textarea "x"
type textarea "Schmigadoon. Theatre - TBD. Previews [DATE]. OpApril 20 opening night, with per…"
type textarea "x"
type textarea "Schmigadoon. Theatre - TBD. Previews [DATE]. OpeApril 20 opening night, with pe…"
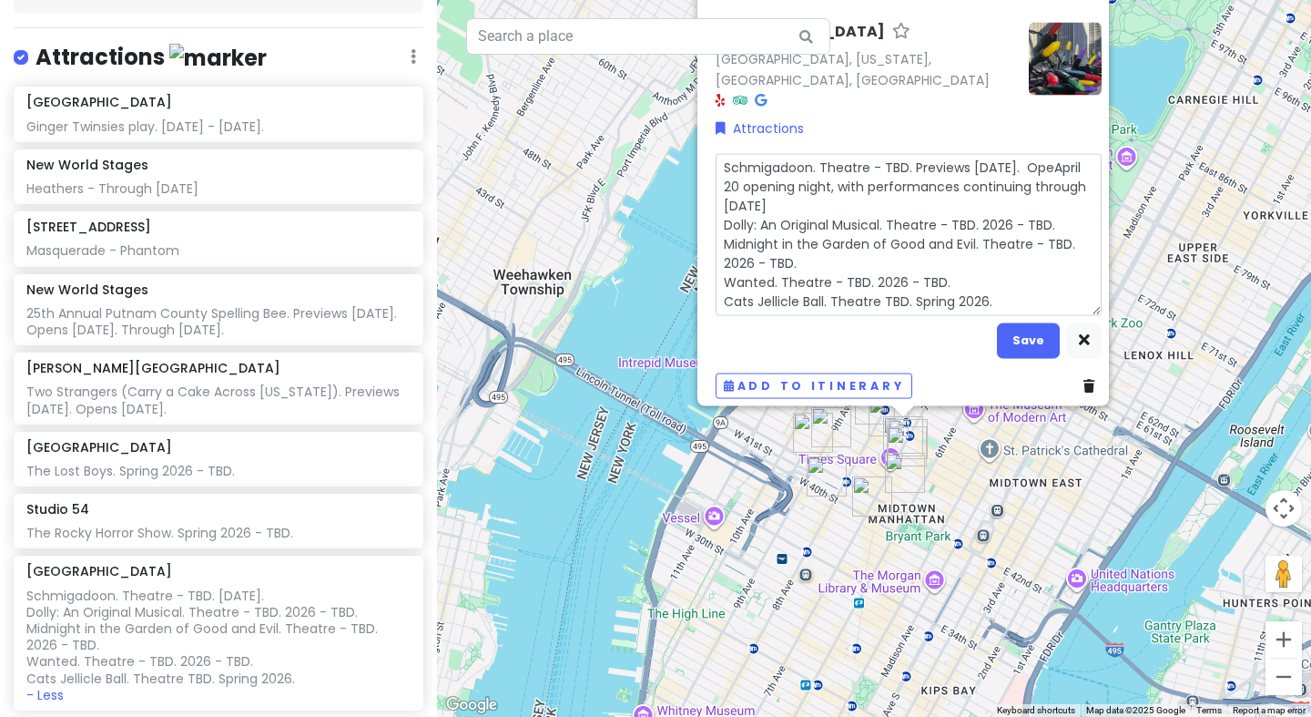
type textarea "x"
type textarea "Schmigadoon. Theatre - TBD. Previews [DATE]. OpenApril 20 opening night, with p…"
type textarea "x"
type textarea "Schmigadoon. Theatre - TBD. Previews [DATE]. OpensApril 20 opening night, with …"
type textarea "x"
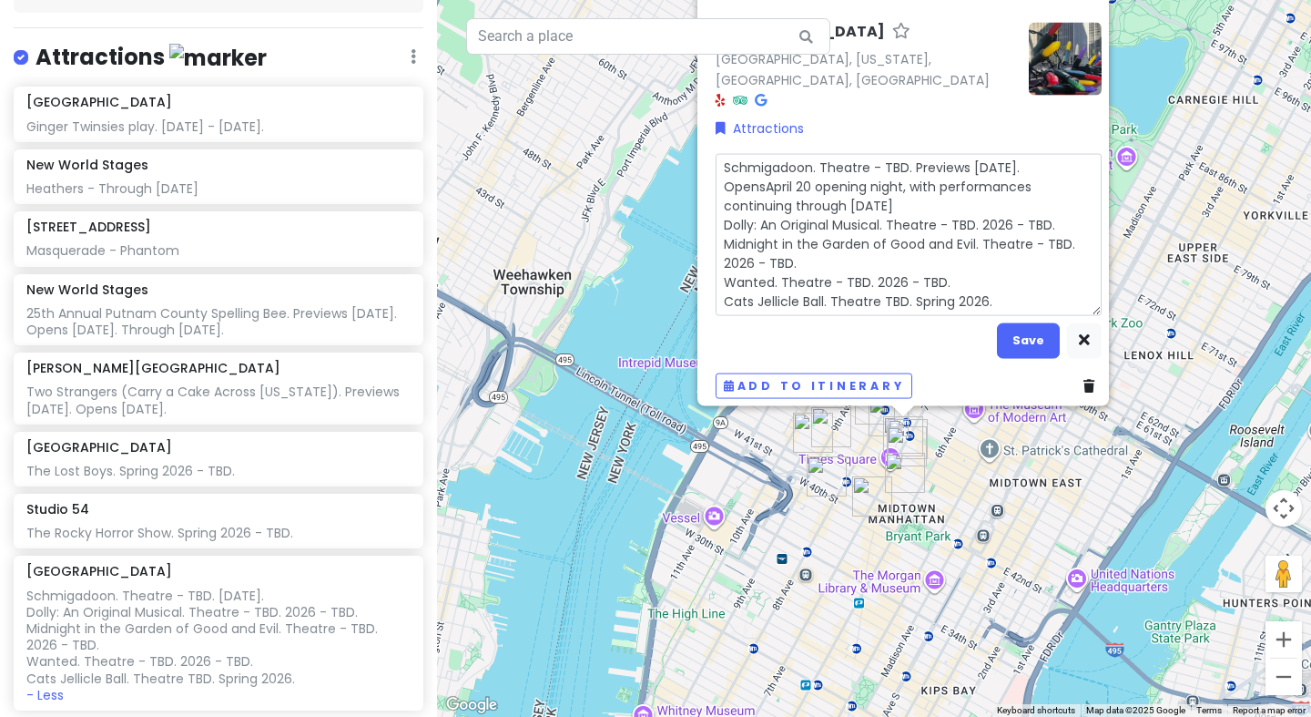
type textarea "Schmigadoon. Theatre - TBD. Previews [DATE]. Opens [DATE] opening night, with p…"
click at [805, 177] on textarea "Schmigadoon. Theatre - TBD. Previews [DATE]. Opens [DATE] opening night, with p…" at bounding box center [909, 234] width 386 height 162
type textarea "x"
type textarea "Schmigadoon. Theatre - TBD. Previews [DATE]. Opens [DATE], opening night, with …"
type textarea "x"
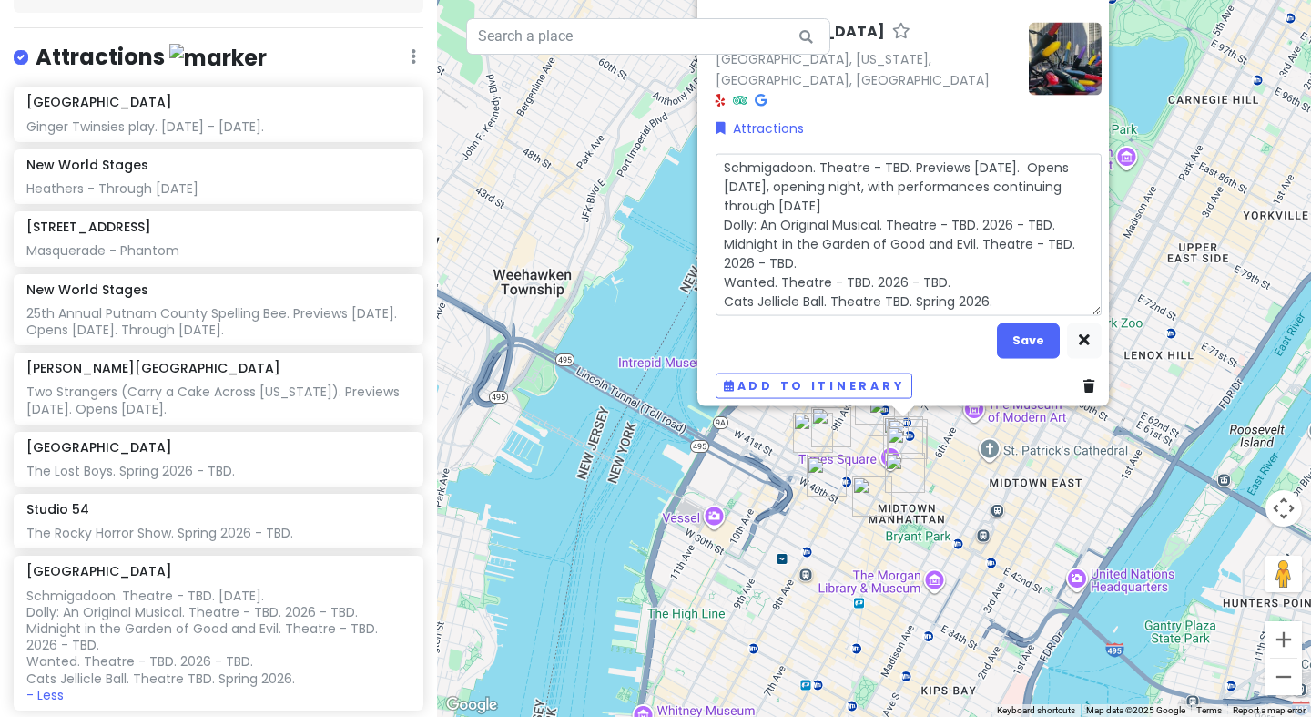
type textarea "Schmigadoon. Theatre - TBD. Previews [DATE]. Opens [DATE], opening night, with …"
type textarea "x"
type textarea "Schmigadoon. Theatre - TBD. Previews [DATE]. Opens [DATE], 2 opening night, wit…"
type textarea "x"
type textarea "Schmigadoon. Theatre - TBD. Previews [DATE]. Opens [DATE] opening night, with p…"
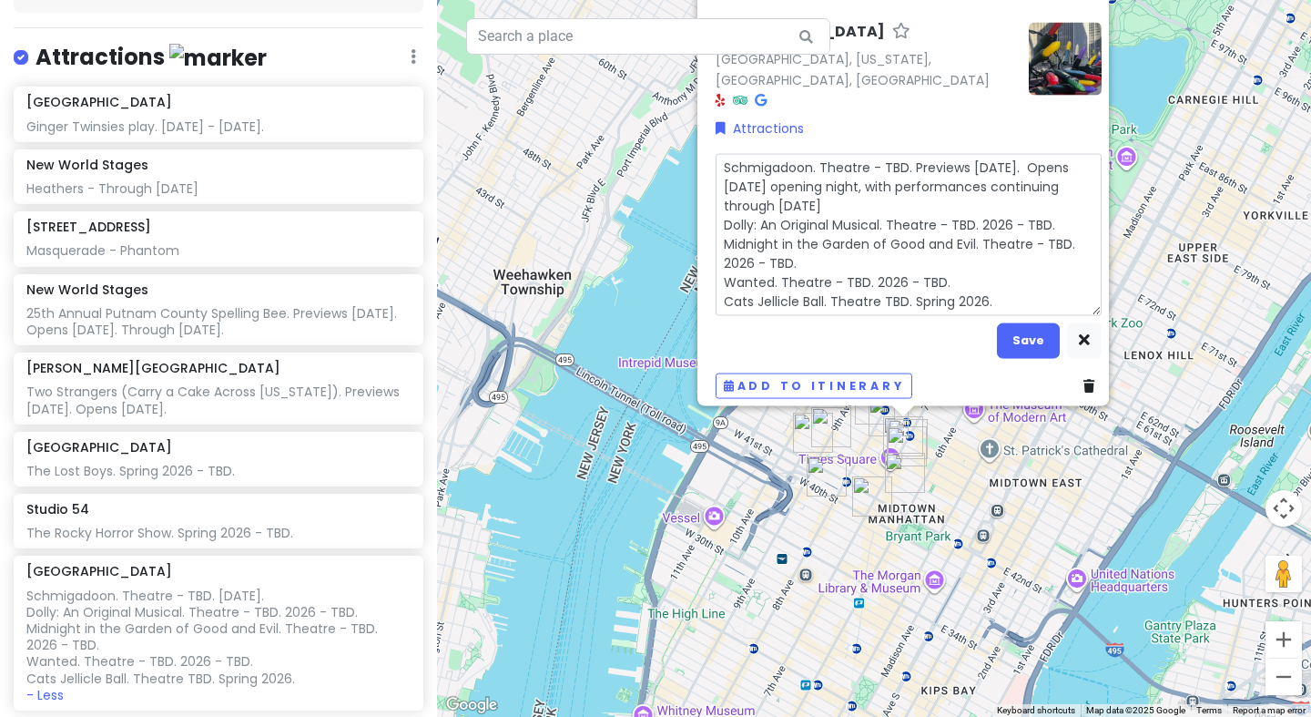
type textarea "x"
type textarea "Schmigadoon. Theatre - TBD. Previews [DATE]. Opens [DATE], 202 opening night, w…"
type textarea "x"
type textarea "Schmigadoon. Theatre - TBD. Previews [DATE]. Opens [DATE] opening night, with p…"
drag, startPoint x: 846, startPoint y: 177, endPoint x: 1099, endPoint y: 176, distance: 253.1
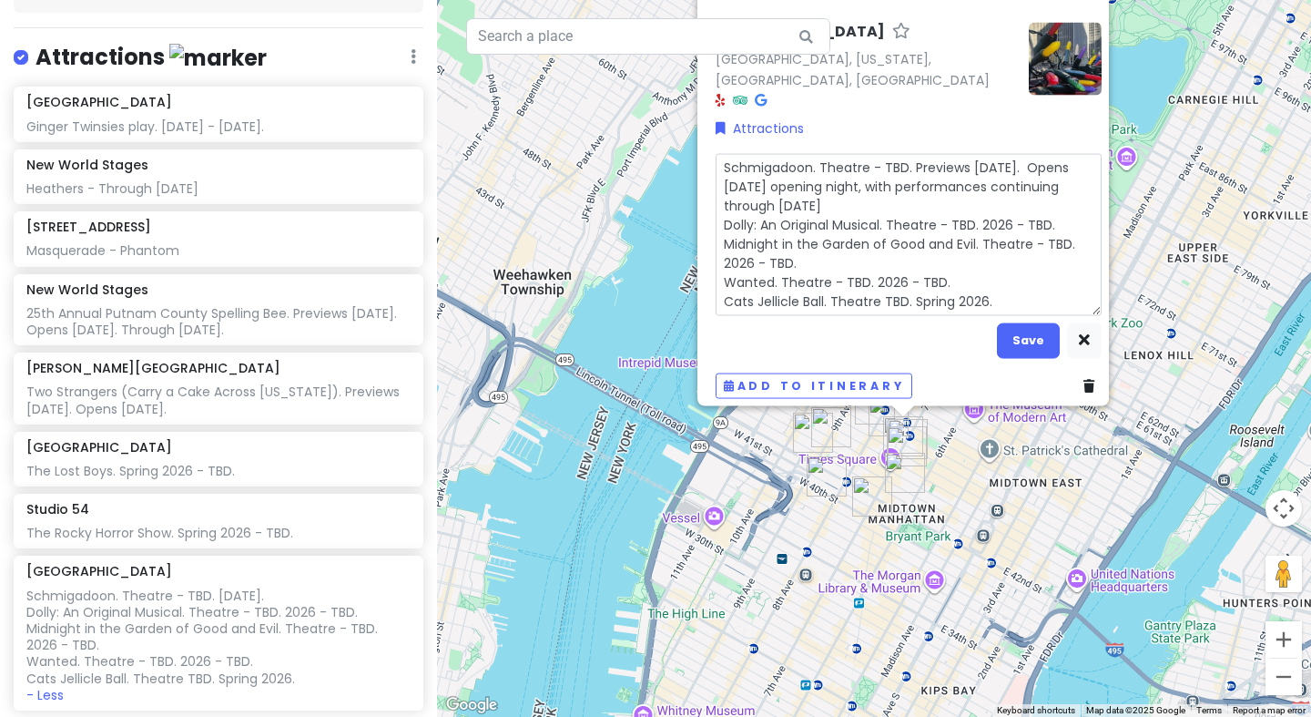
click at [1099, 176] on div "[GEOGRAPHIC_DATA], [US_STATE], [GEOGRAPHIC_DATA], [GEOGRAPHIC_DATA] Attractions…" at bounding box center [908, 210] width 401 height 391
type textarea "x"
type textarea "Schmigadoon. Theatre - TBD. Previews [DATE]. Opens [DATE] continuing through [D…"
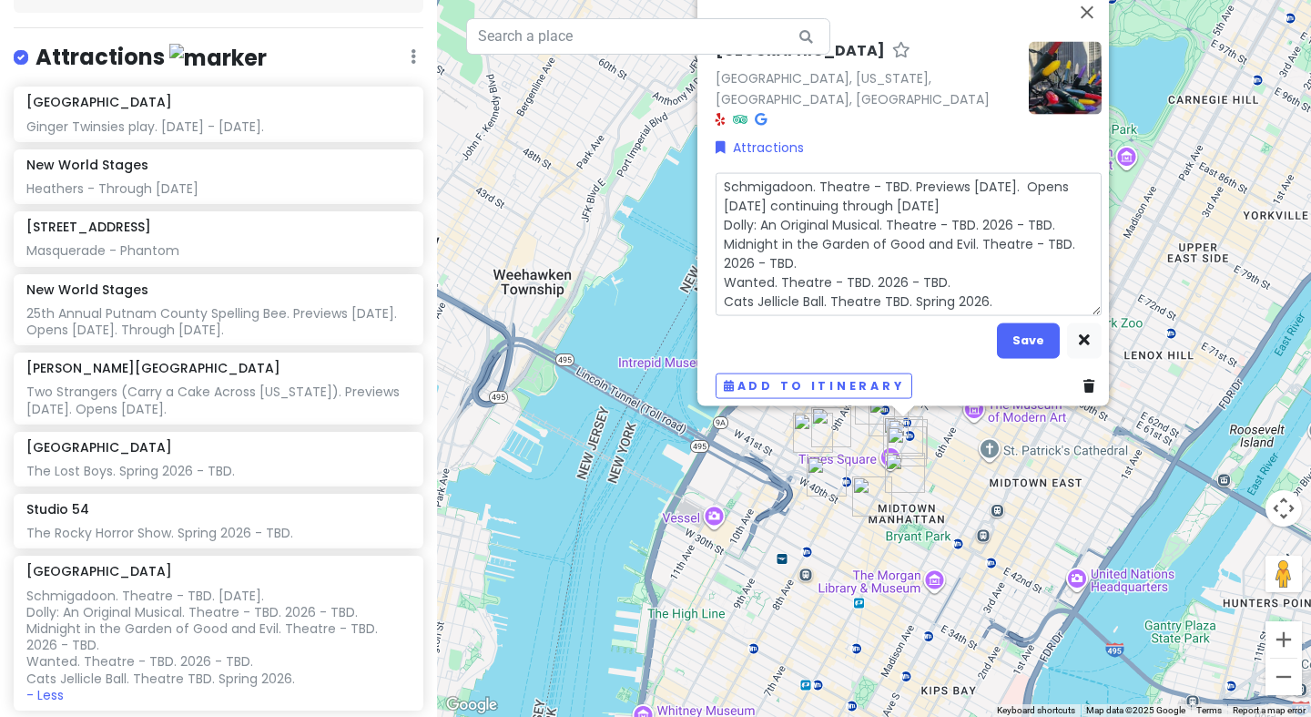
type textarea "x"
type textarea "Schmigadoon. Theatre - TBD. Previews [DATE]. Opens [DATE]continuing through [DA…"
type textarea "x"
type textarea "Schmigadoon. Theatre - TBD. Previews [DATE]. Opens [DATE],continuing through [D…"
type textarea "x"
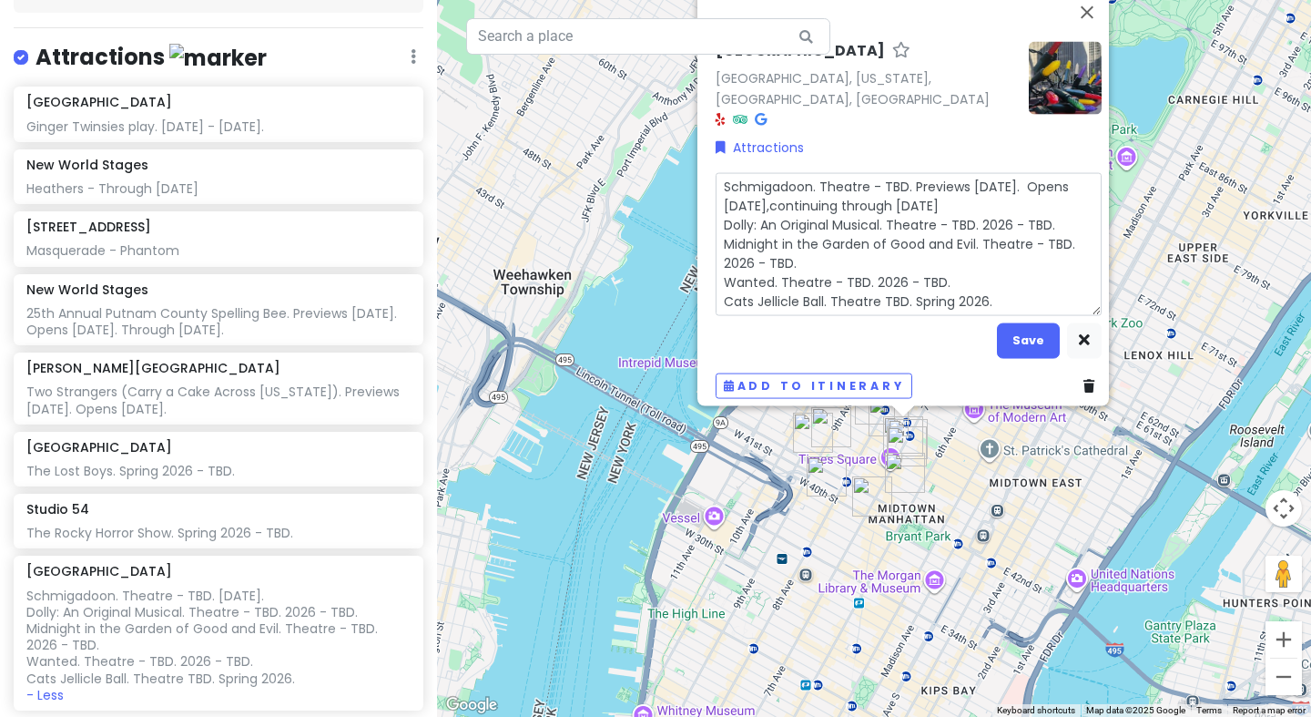
type textarea "Schmigadoon. Theatre - TBD. Previews [DATE]. Opens [DATE], continuing through […"
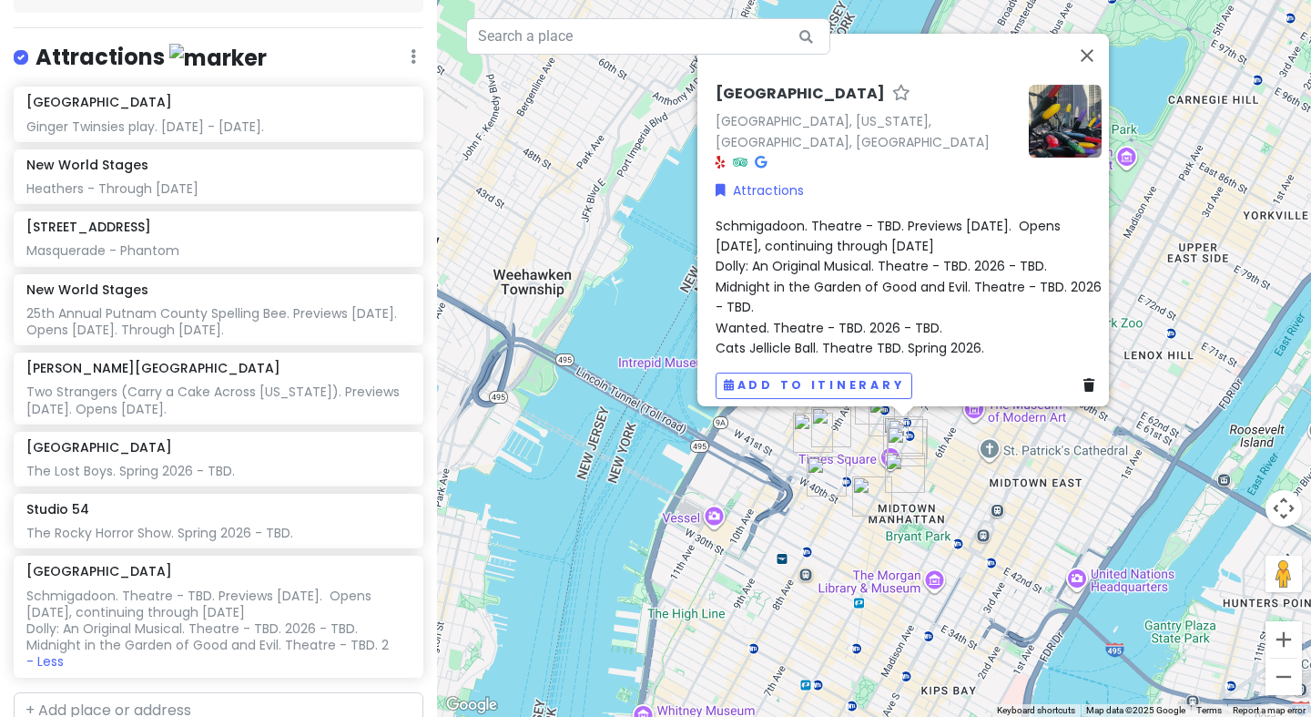
click at [551, 310] on div "[GEOGRAPHIC_DATA], [US_STATE], [GEOGRAPHIC_DATA], [GEOGRAPHIC_DATA] Attractions…" at bounding box center [874, 358] width 874 height 717
